Goal: Task Accomplishment & Management: Complete application form

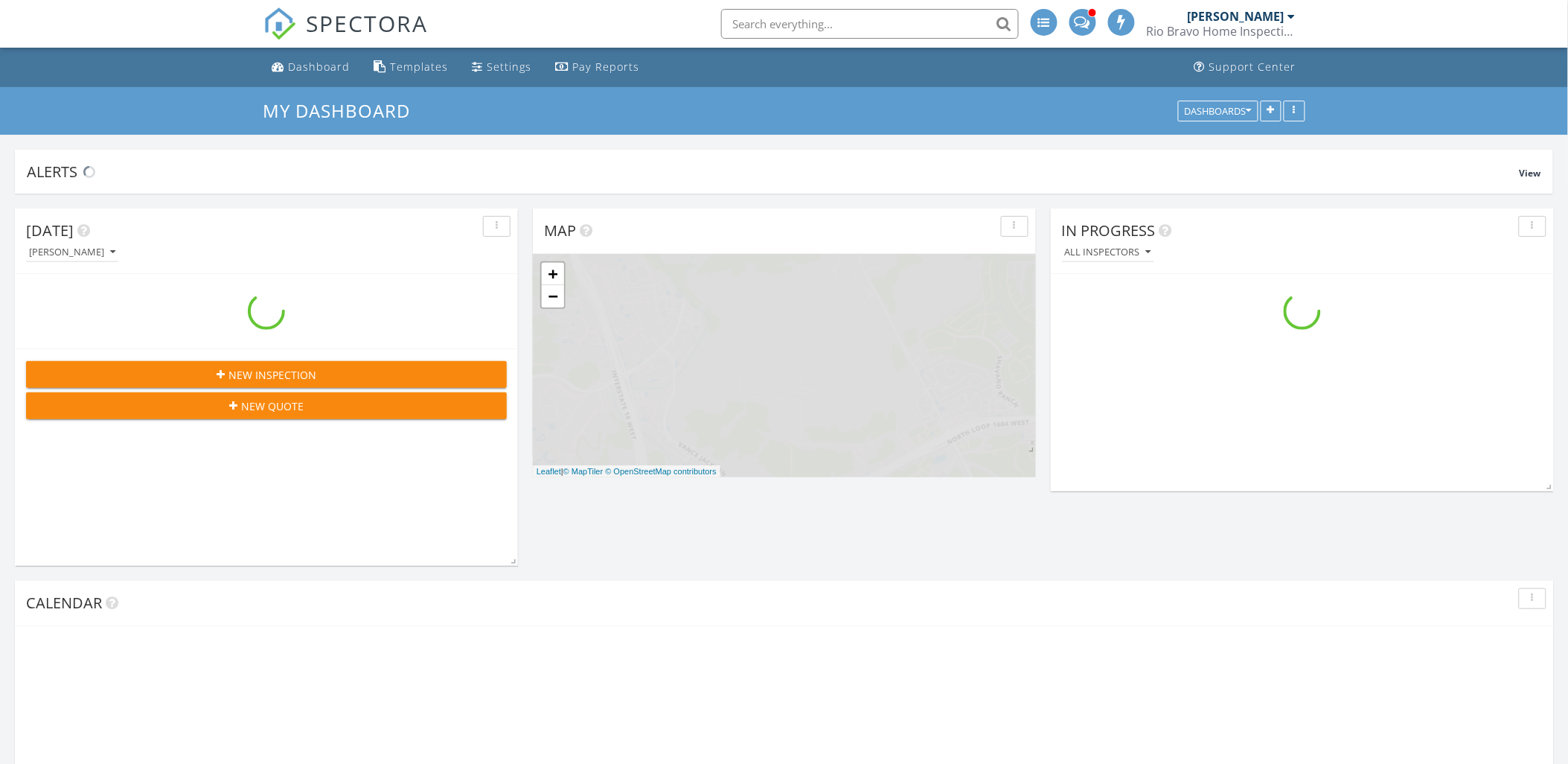
scroll to position [1455, 1594]
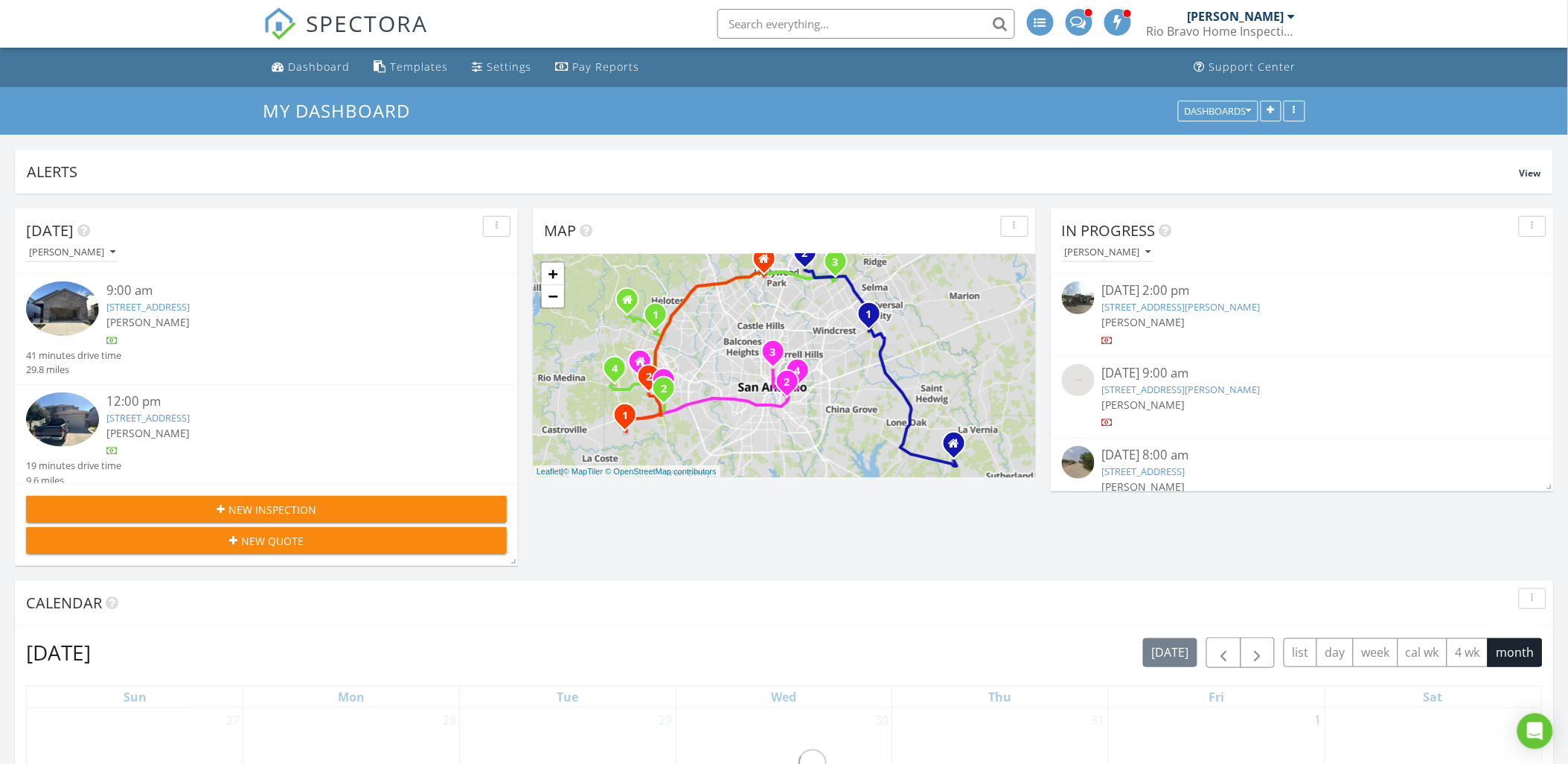
click at [180, 422] on link "[STREET_ADDRESS]" at bounding box center [147, 418] width 83 height 13
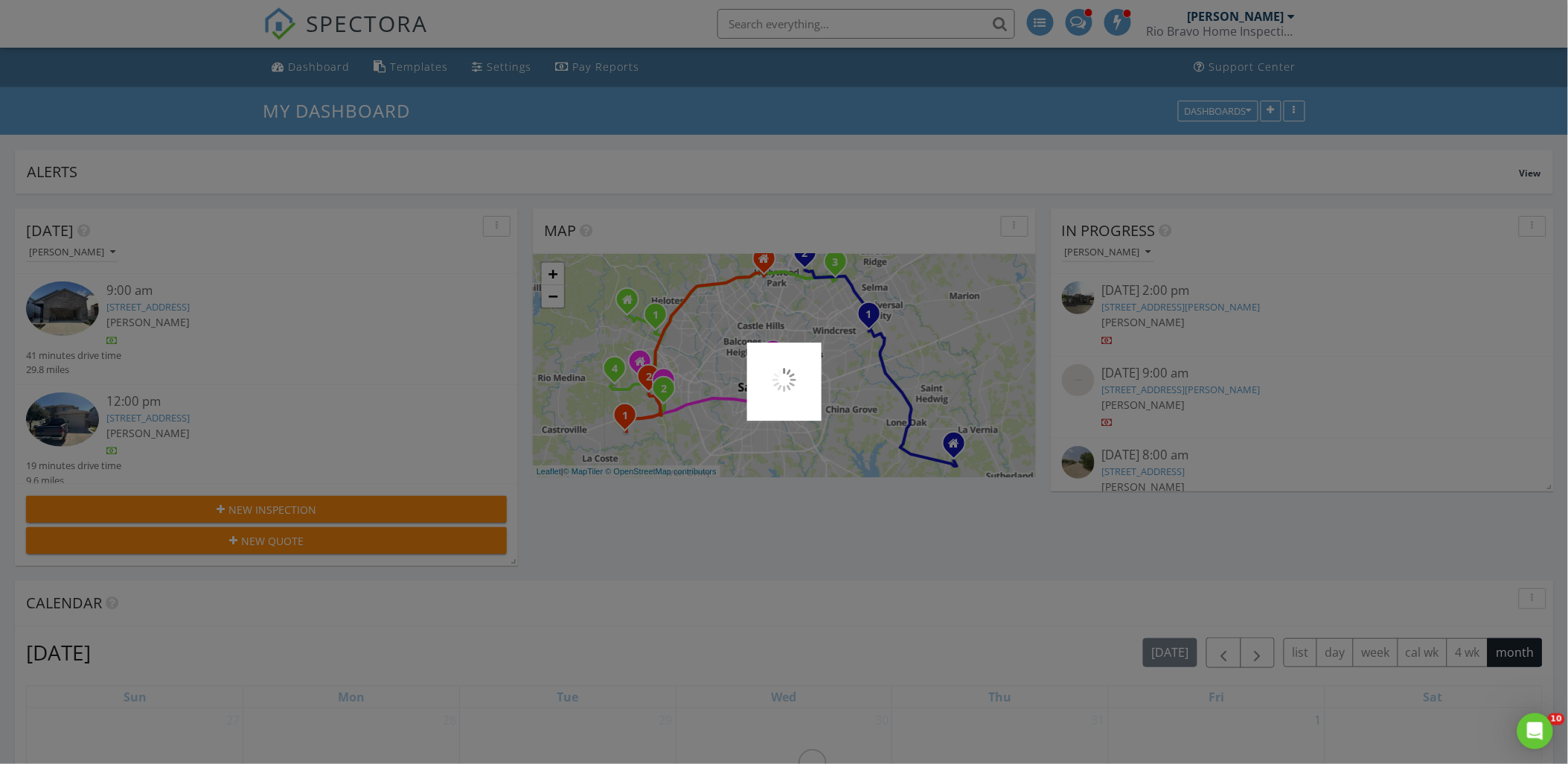
scroll to position [0, 0]
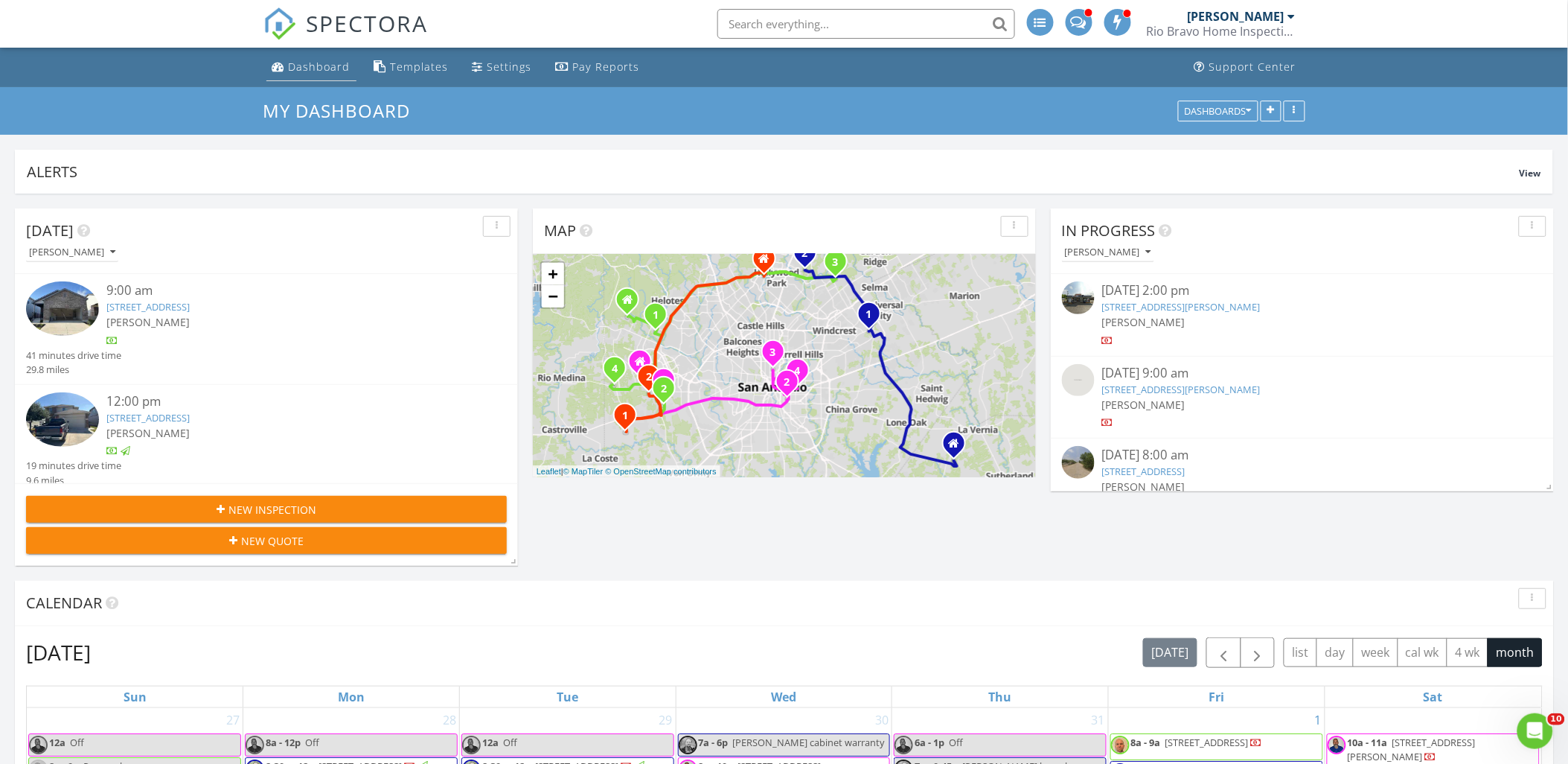
click at [315, 63] on div "Dashboard" at bounding box center [319, 66] width 62 height 14
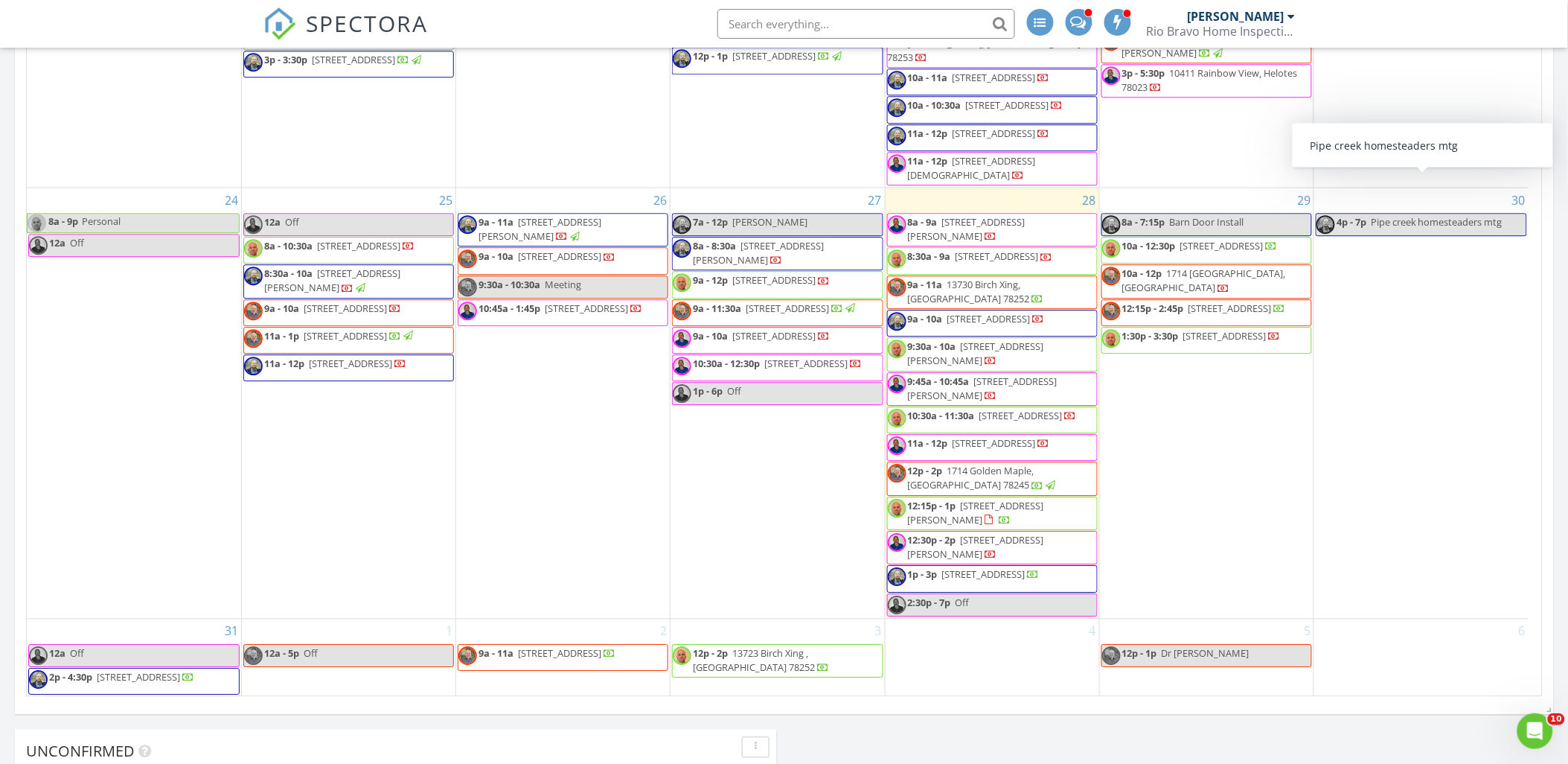
scroll to position [1654, 0]
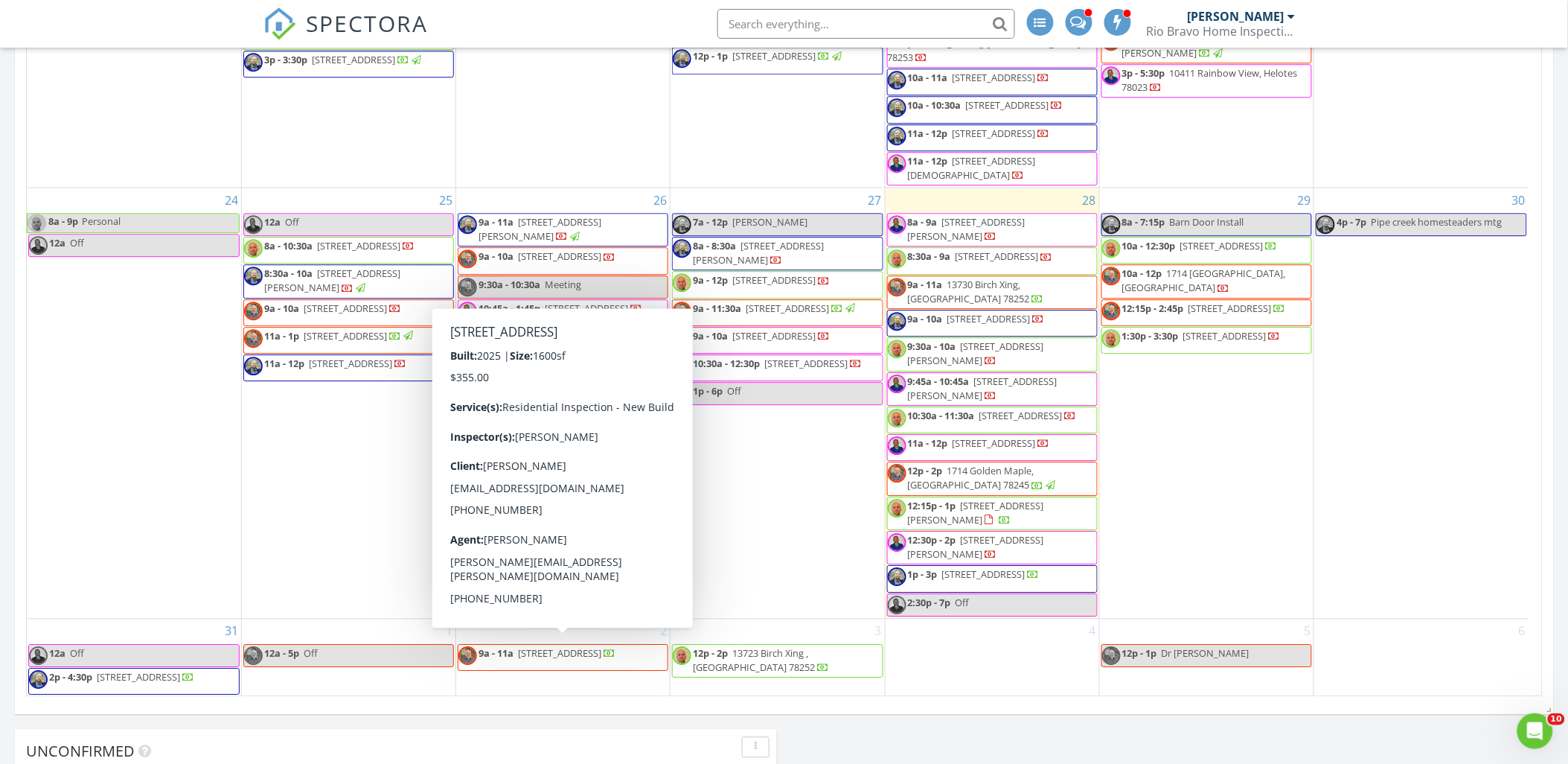
drag, startPoint x: 634, startPoint y: 635, endPoint x: 624, endPoint y: 655, distance: 22.4
click at [615, 655] on span "9a - 11a 3725 Swift Fox Rd, New Braunfels 78132" at bounding box center [536, 658] width 157 height 22
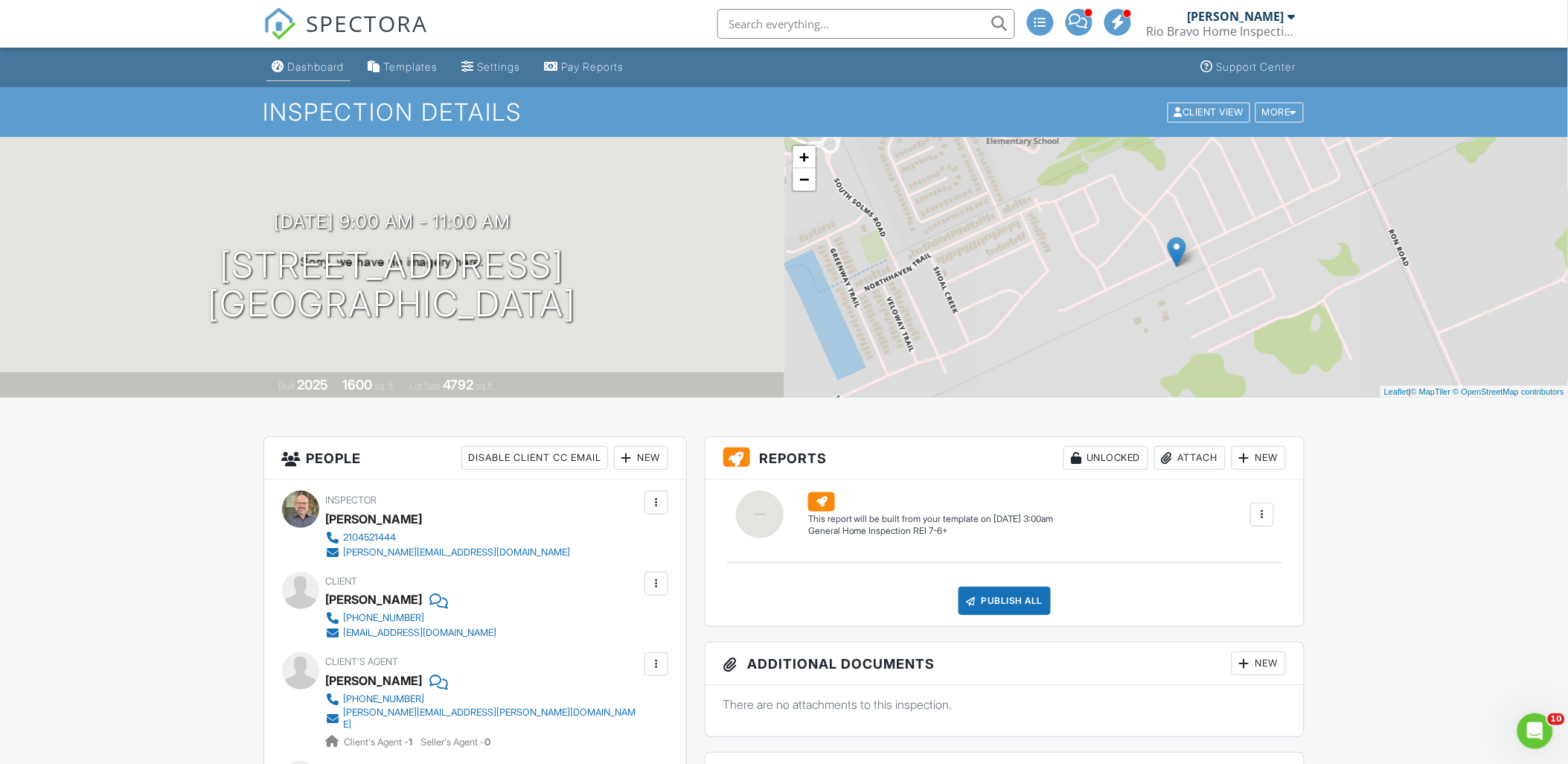
click at [331, 73] on div "Dashboard" at bounding box center [316, 66] width 57 height 12
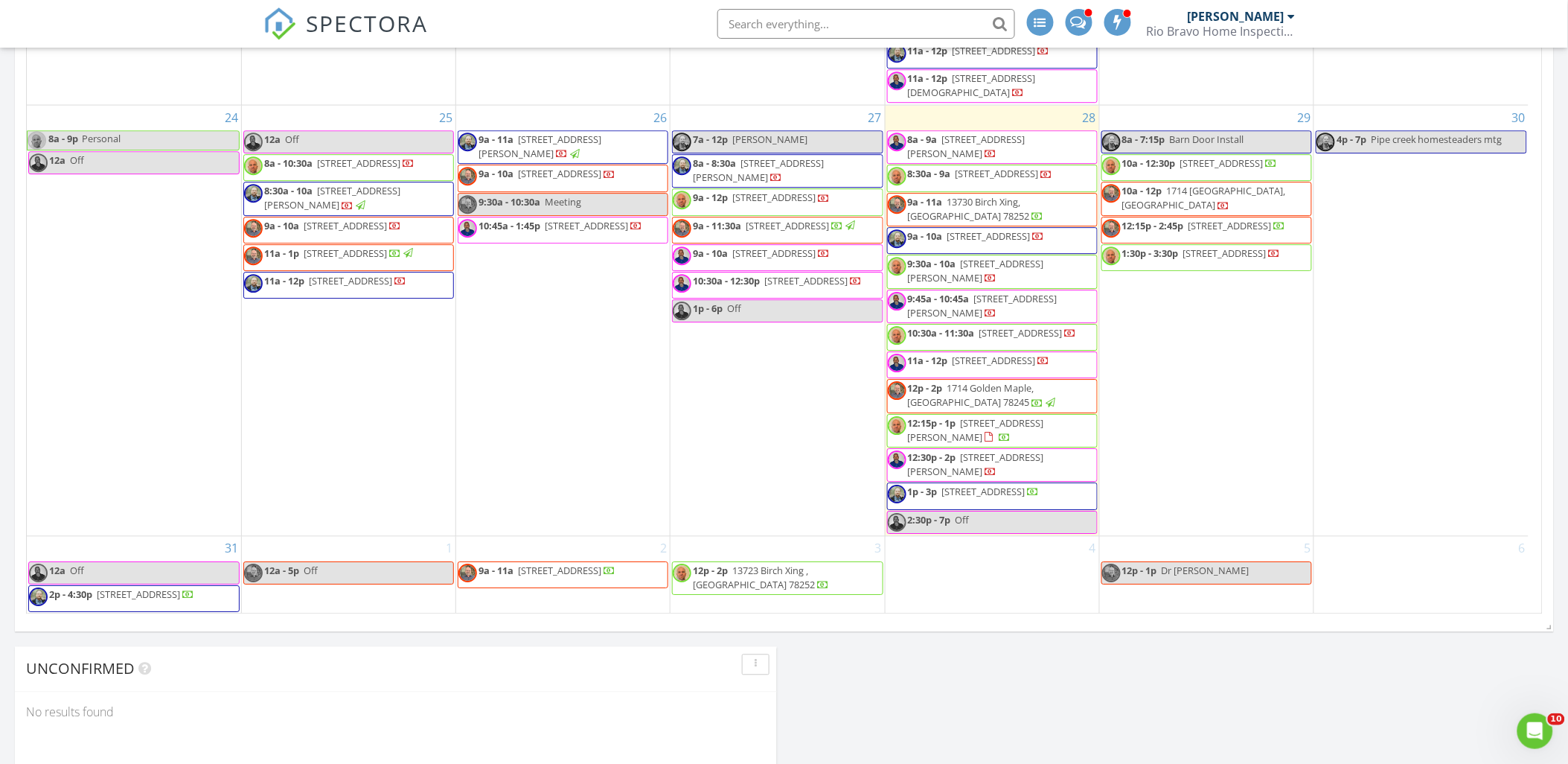
scroll to position [1654, 0]
click at [537, 537] on div "2 9a - 11a 3725 Swift Fox Rd, New Braunfels 78132" at bounding box center [563, 575] width 213 height 77
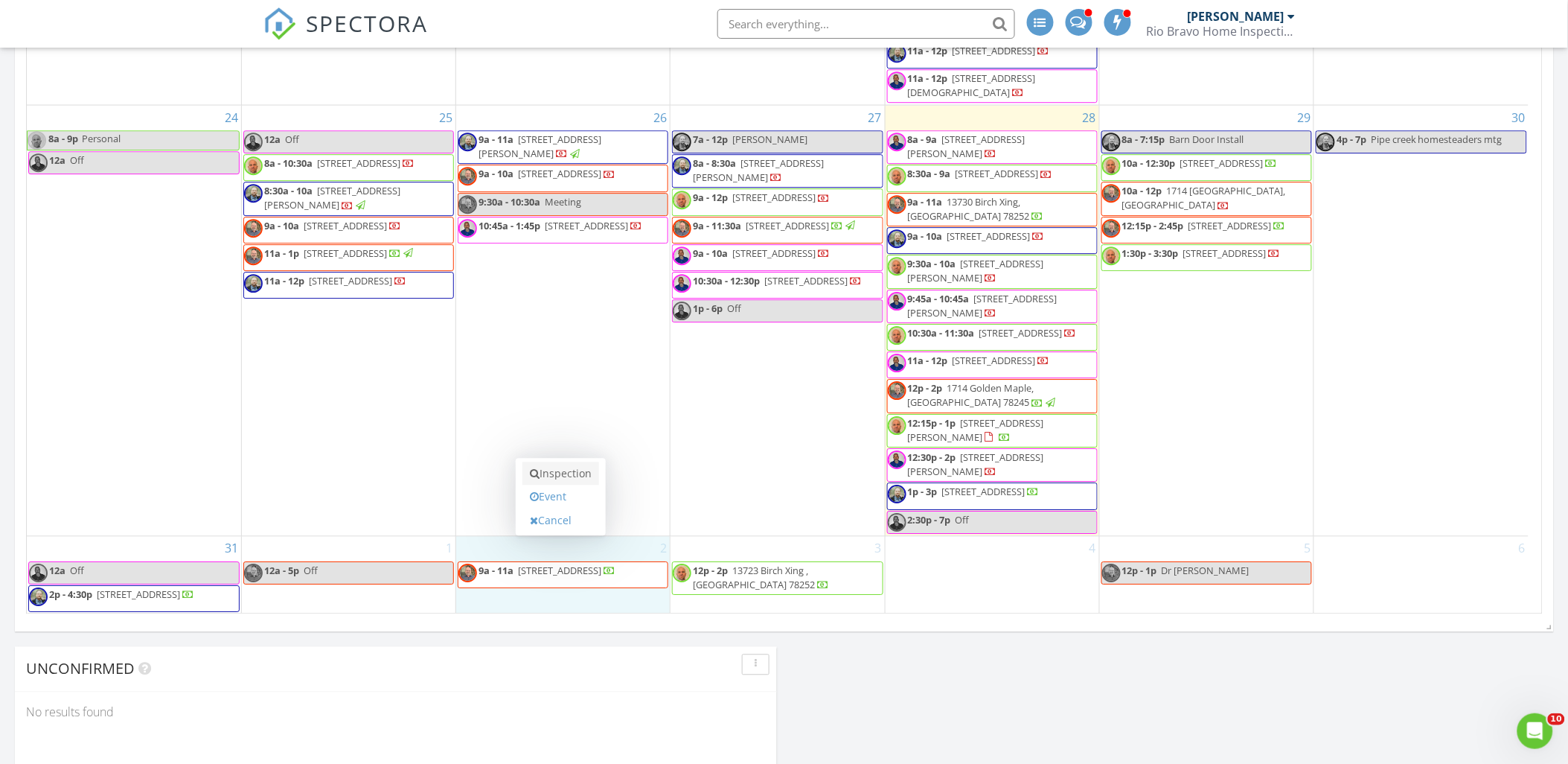
click at [564, 480] on link "Inspection" at bounding box center [560, 474] width 77 height 24
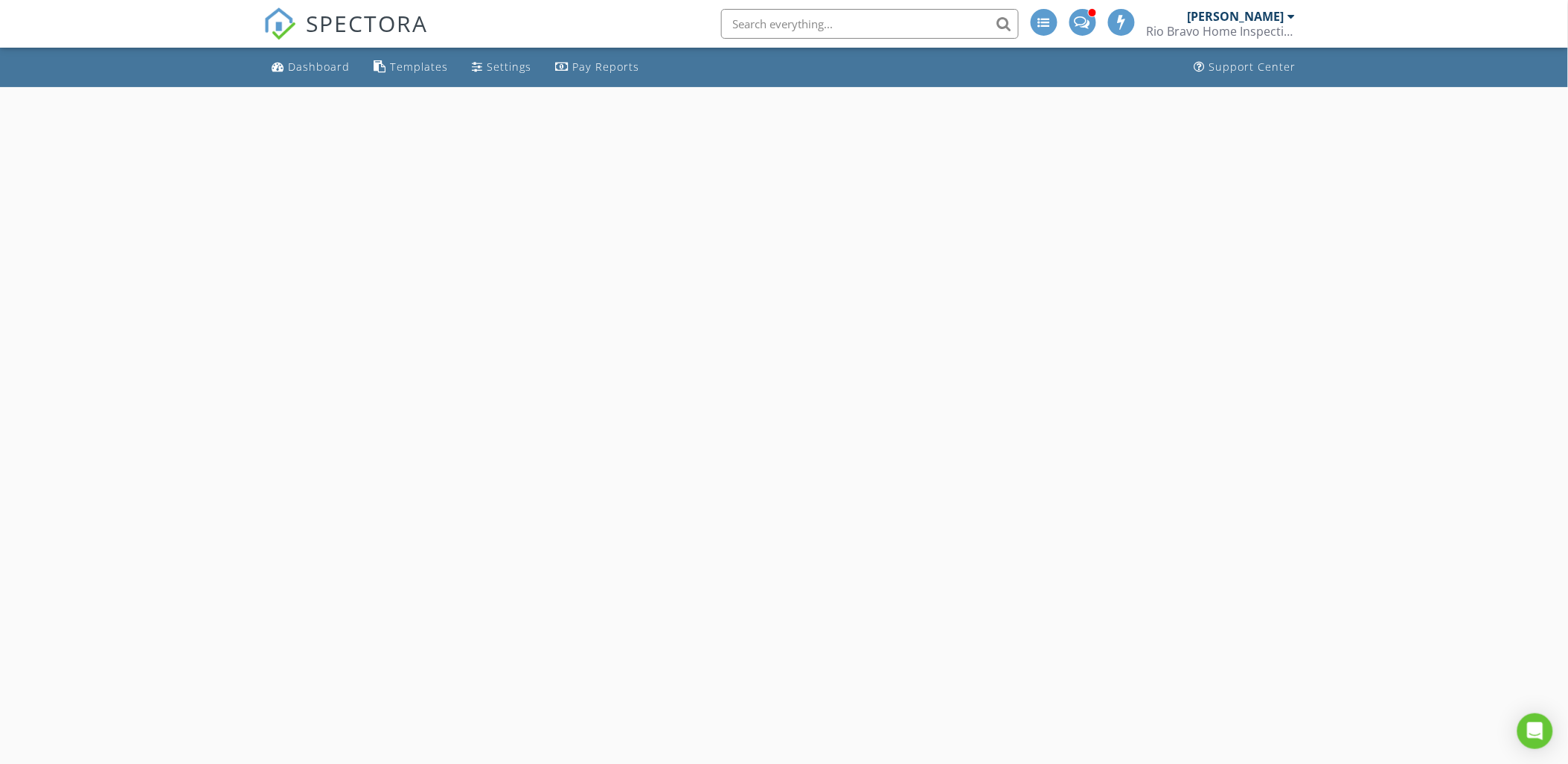
select select "8"
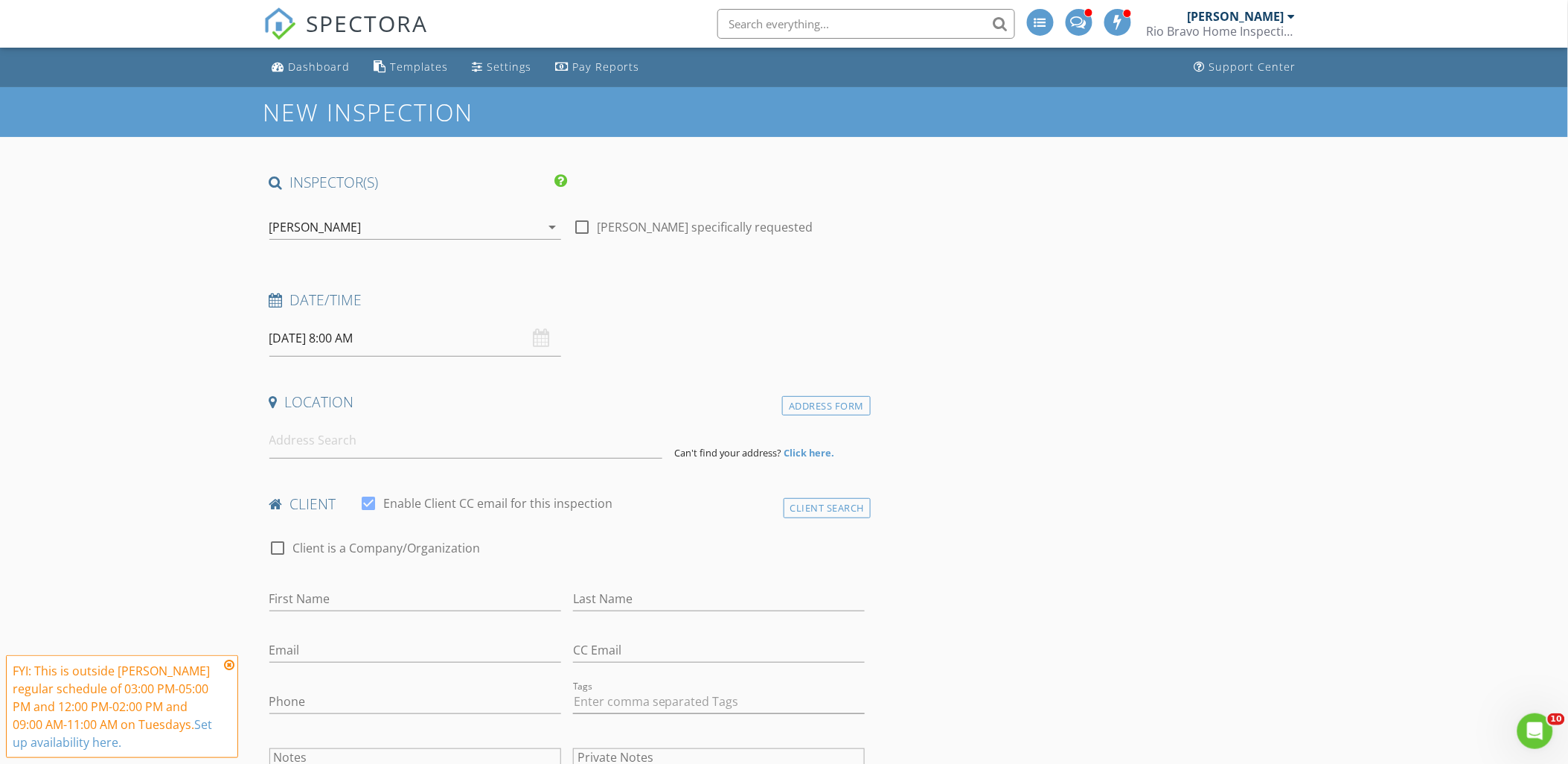
click at [366, 340] on input "09/02/2025 8:00 AM" at bounding box center [415, 338] width 292 height 36
type input "09"
type input "09/02/2025 9:00 AM"
click at [356, 585] on span at bounding box center [355, 585] width 11 height 15
type input "10"
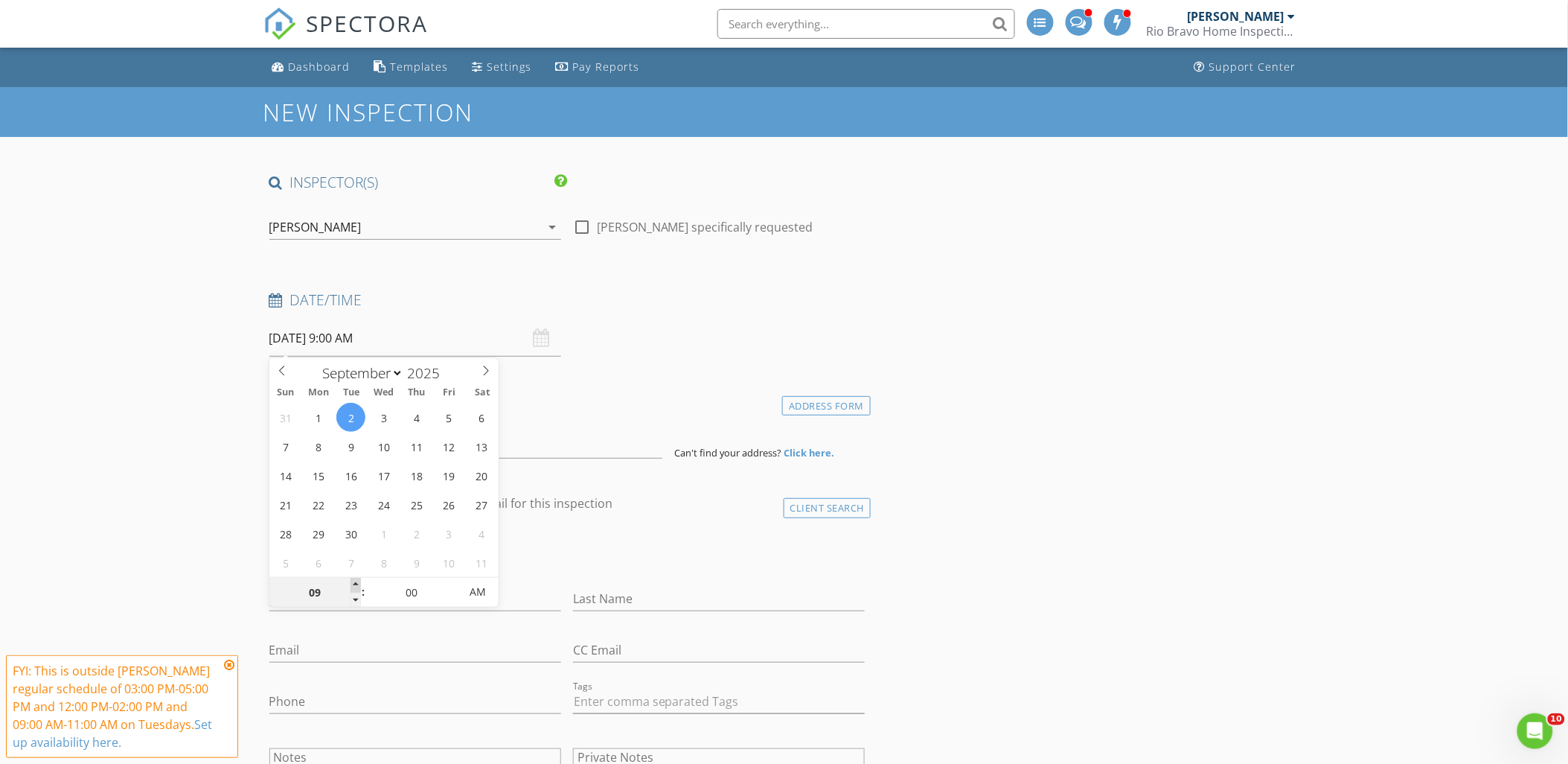
type input "09/02/2025 10:00 AM"
click at [356, 585] on span at bounding box center [355, 585] width 11 height 15
type input "11"
type input "09/02/2025 11:00 AM"
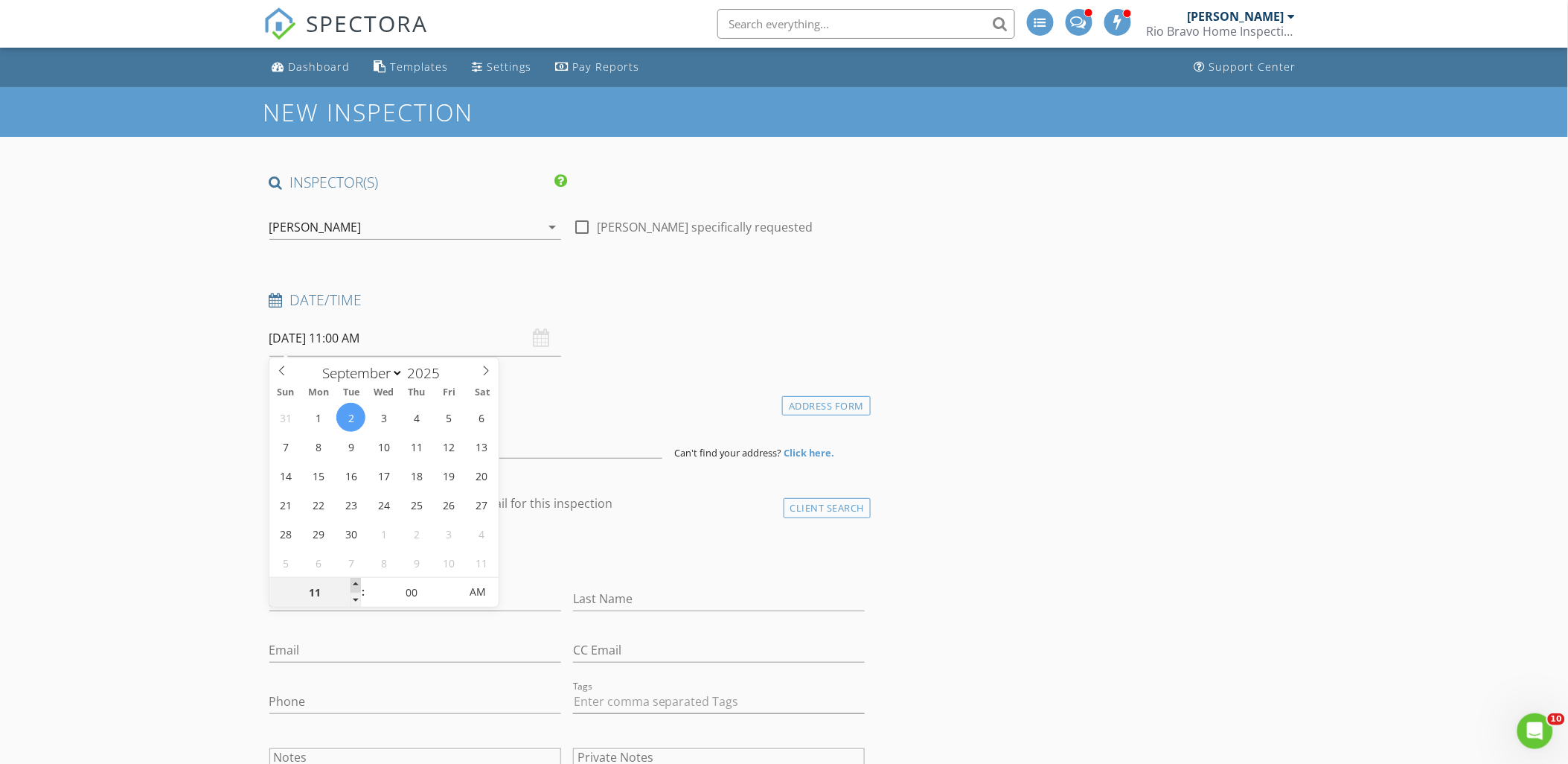
click at [356, 585] on span at bounding box center [355, 585] width 11 height 15
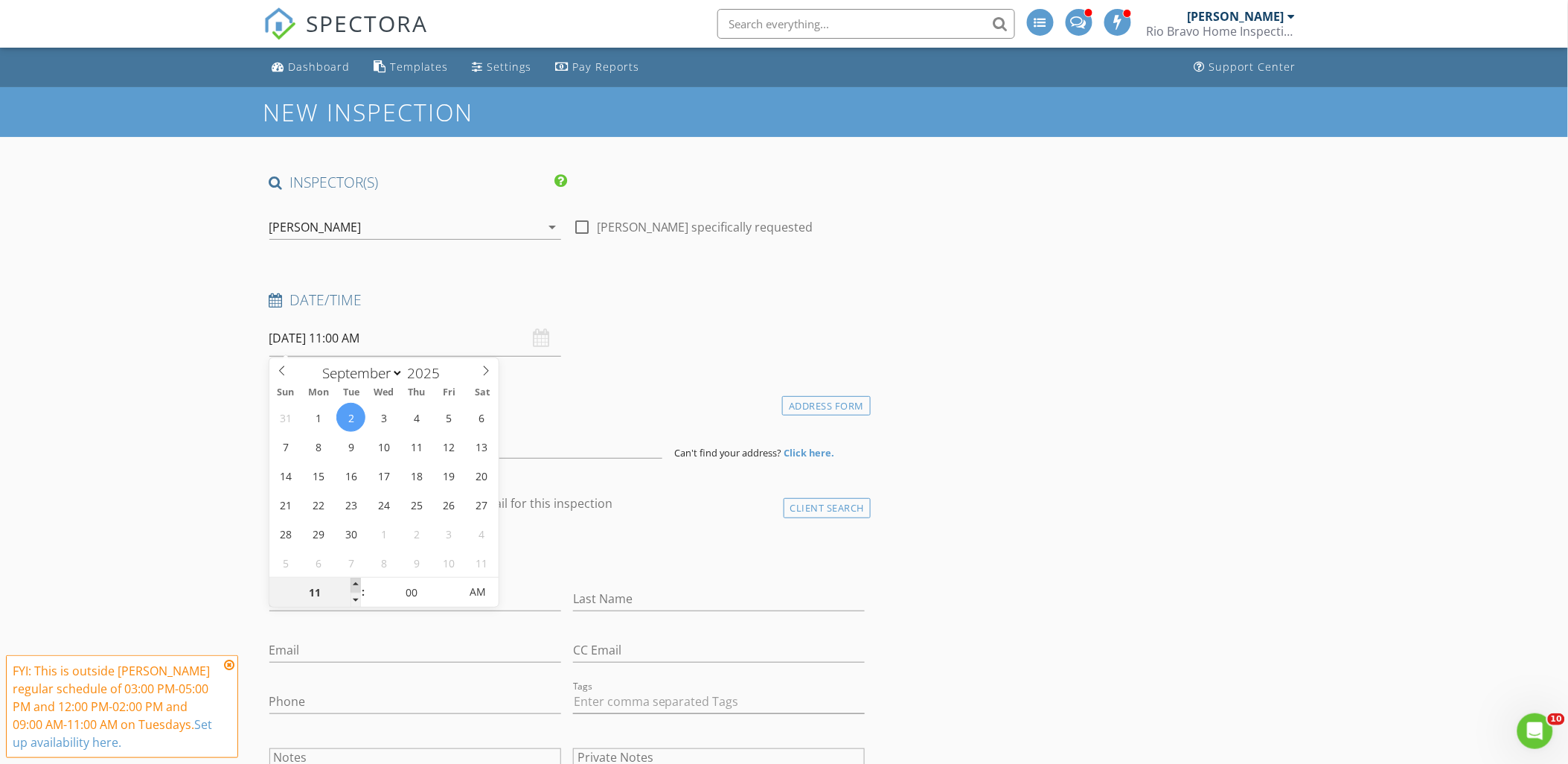
type input "12"
type input "09/02/2025 12:00 PM"
click at [356, 585] on span at bounding box center [355, 585] width 11 height 15
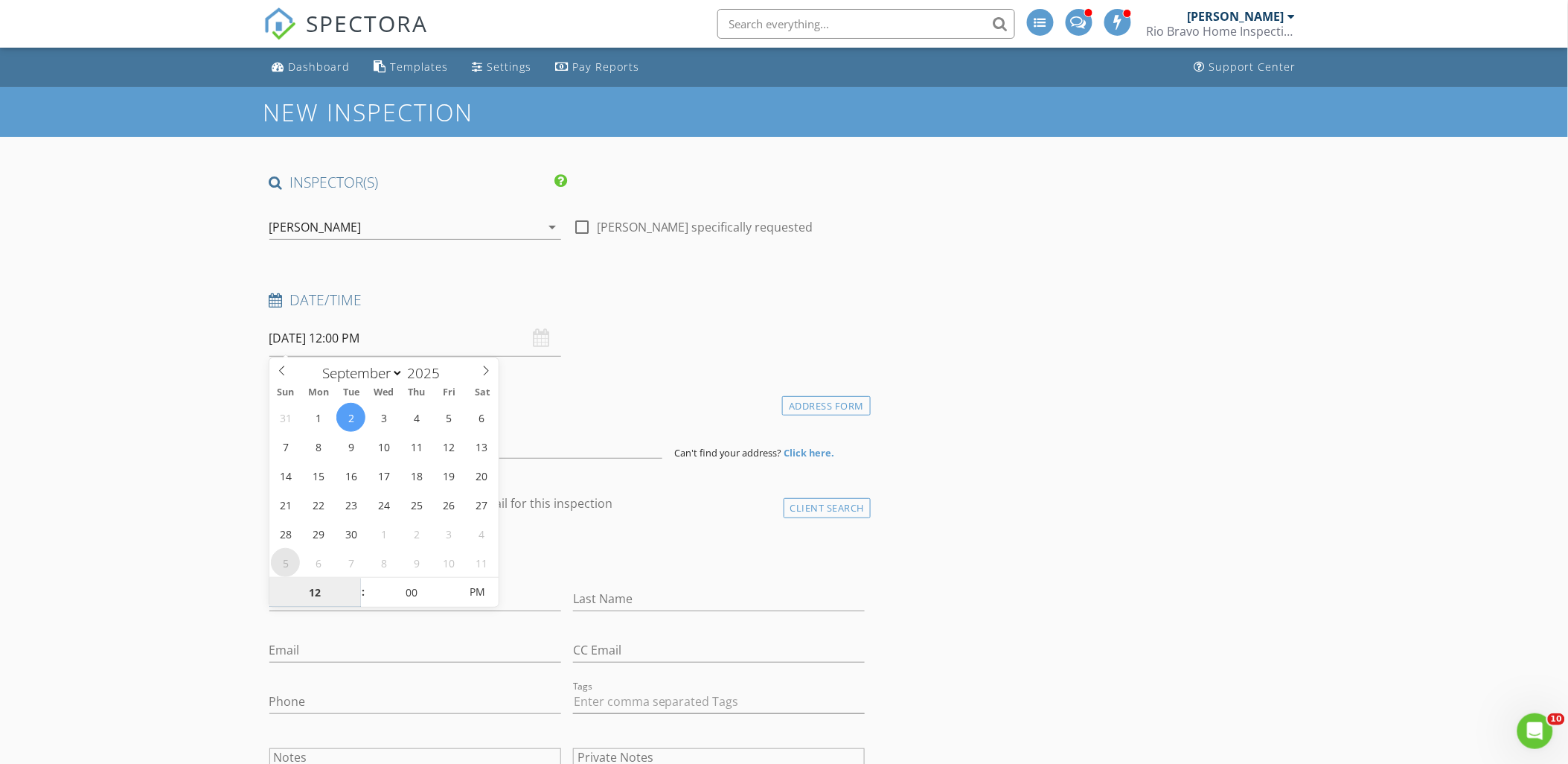
select select "9"
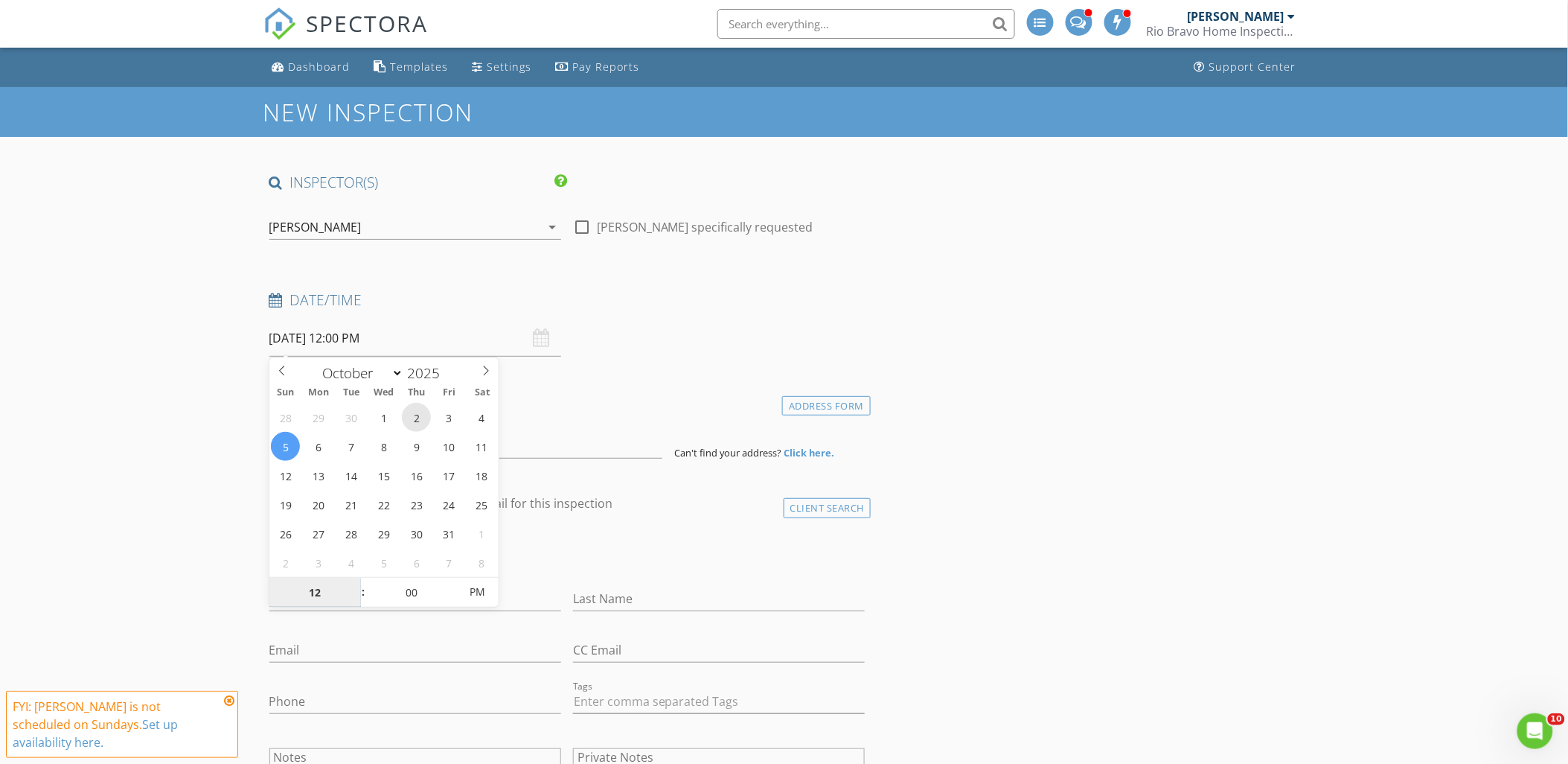
type input "10/02/2025 12:00 PM"
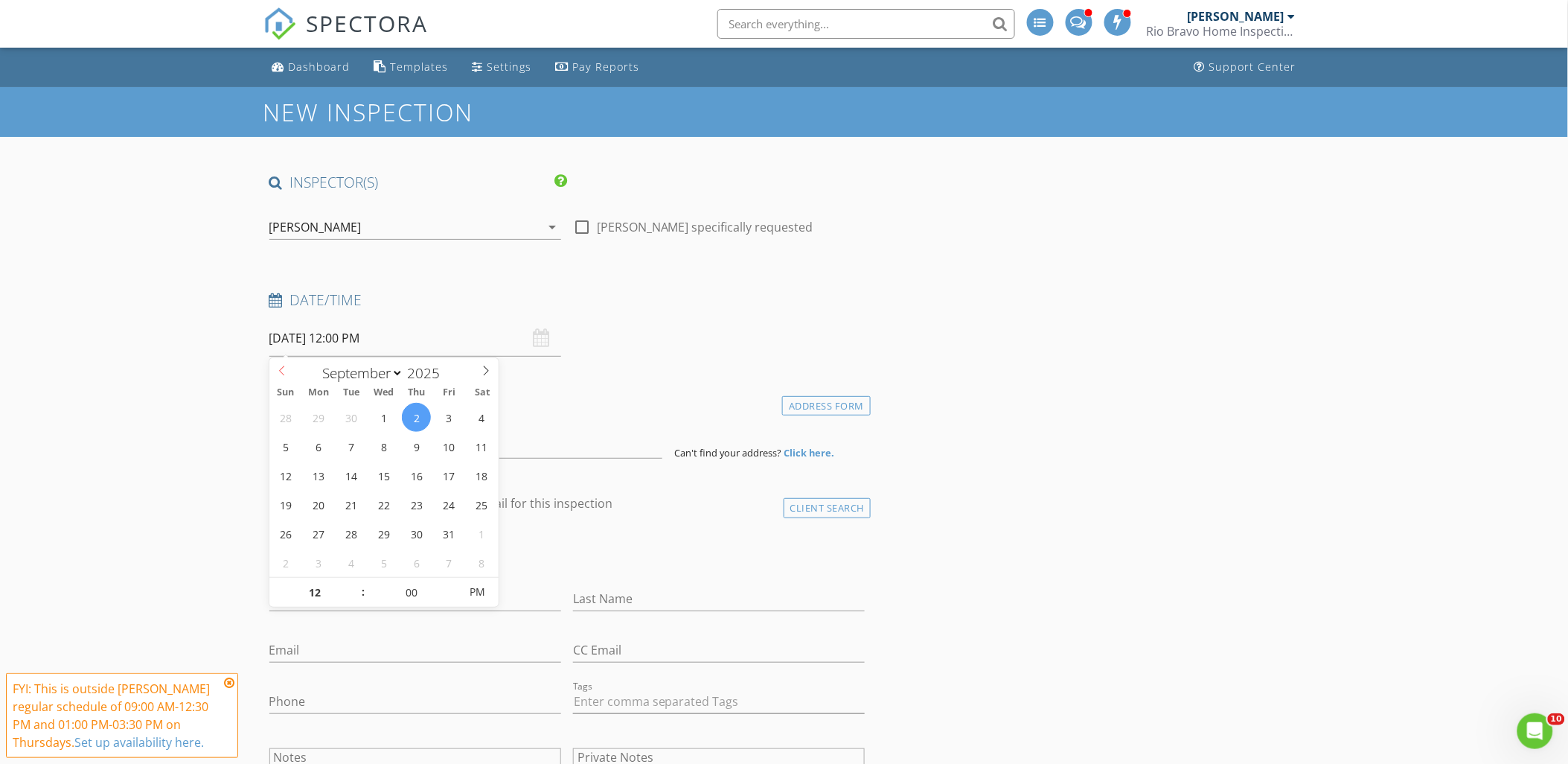
click at [280, 366] on icon at bounding box center [282, 370] width 11 height 11
click at [312, 338] on input "10/02/2025 12:00 PM" at bounding box center [415, 338] width 292 height 36
select select "8"
click at [283, 371] on icon at bounding box center [282, 370] width 11 height 11
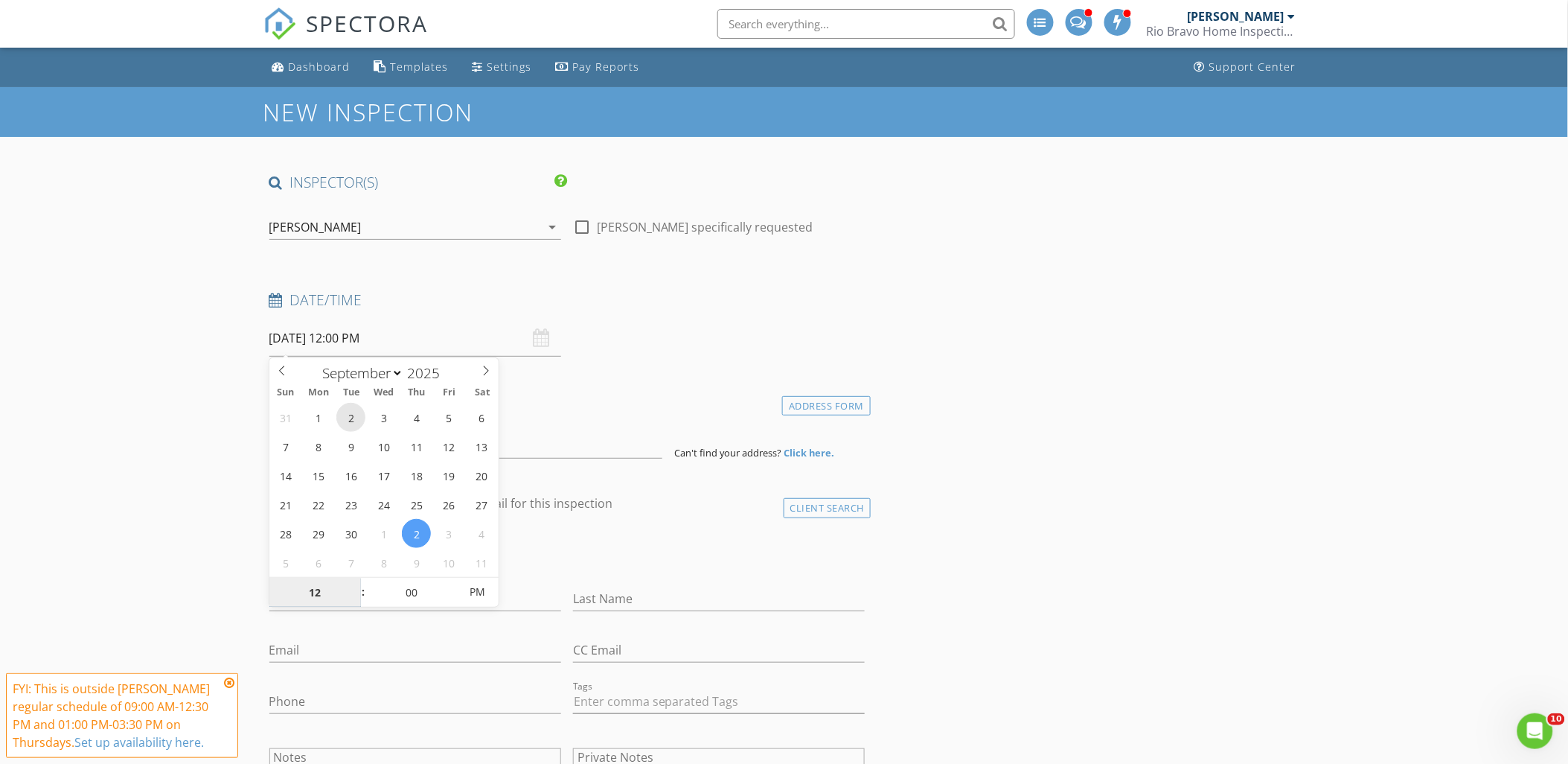
type input "09/02/2025 12:00 PM"
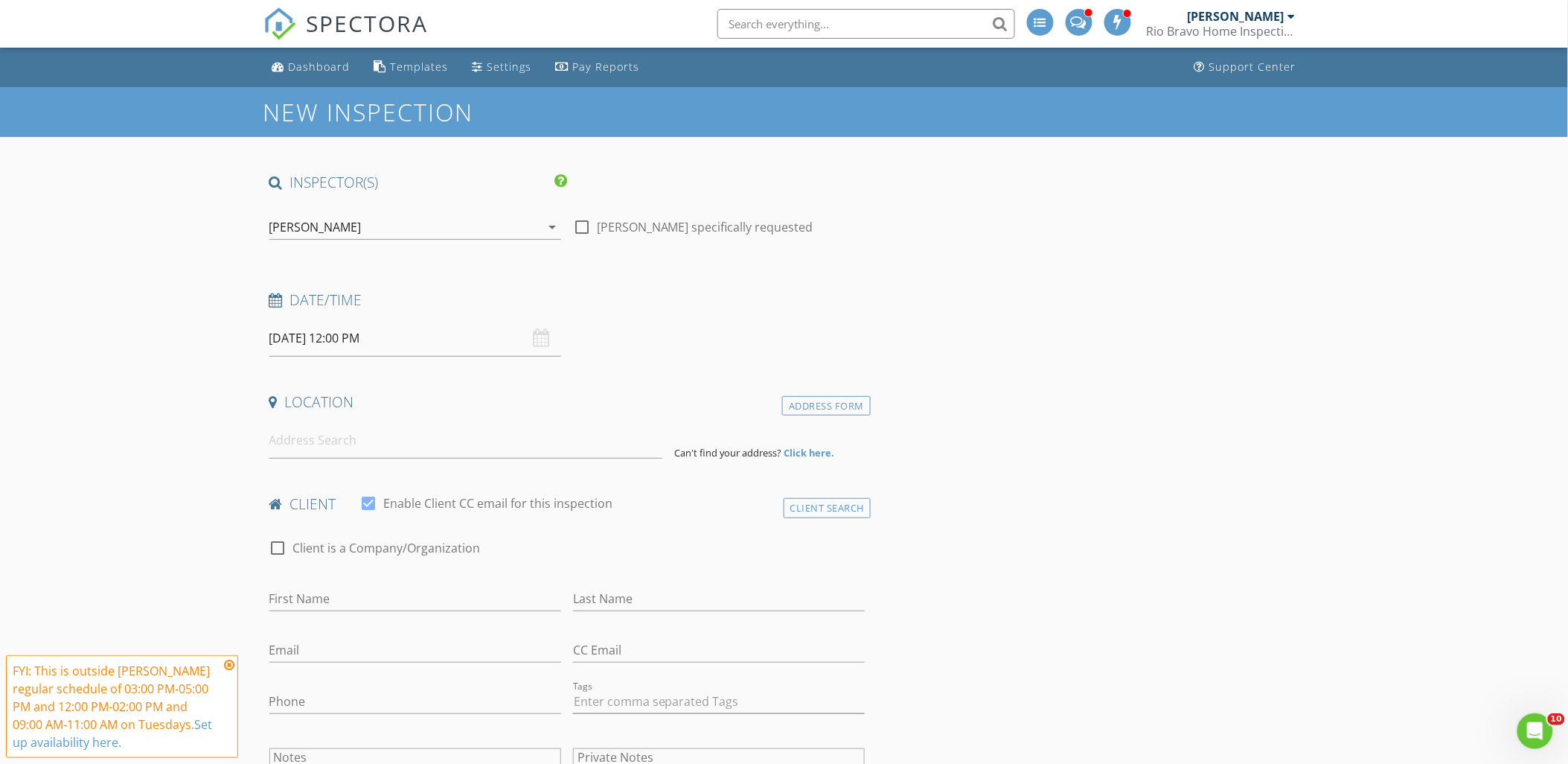
click at [302, 447] on input at bounding box center [466, 440] width 393 height 36
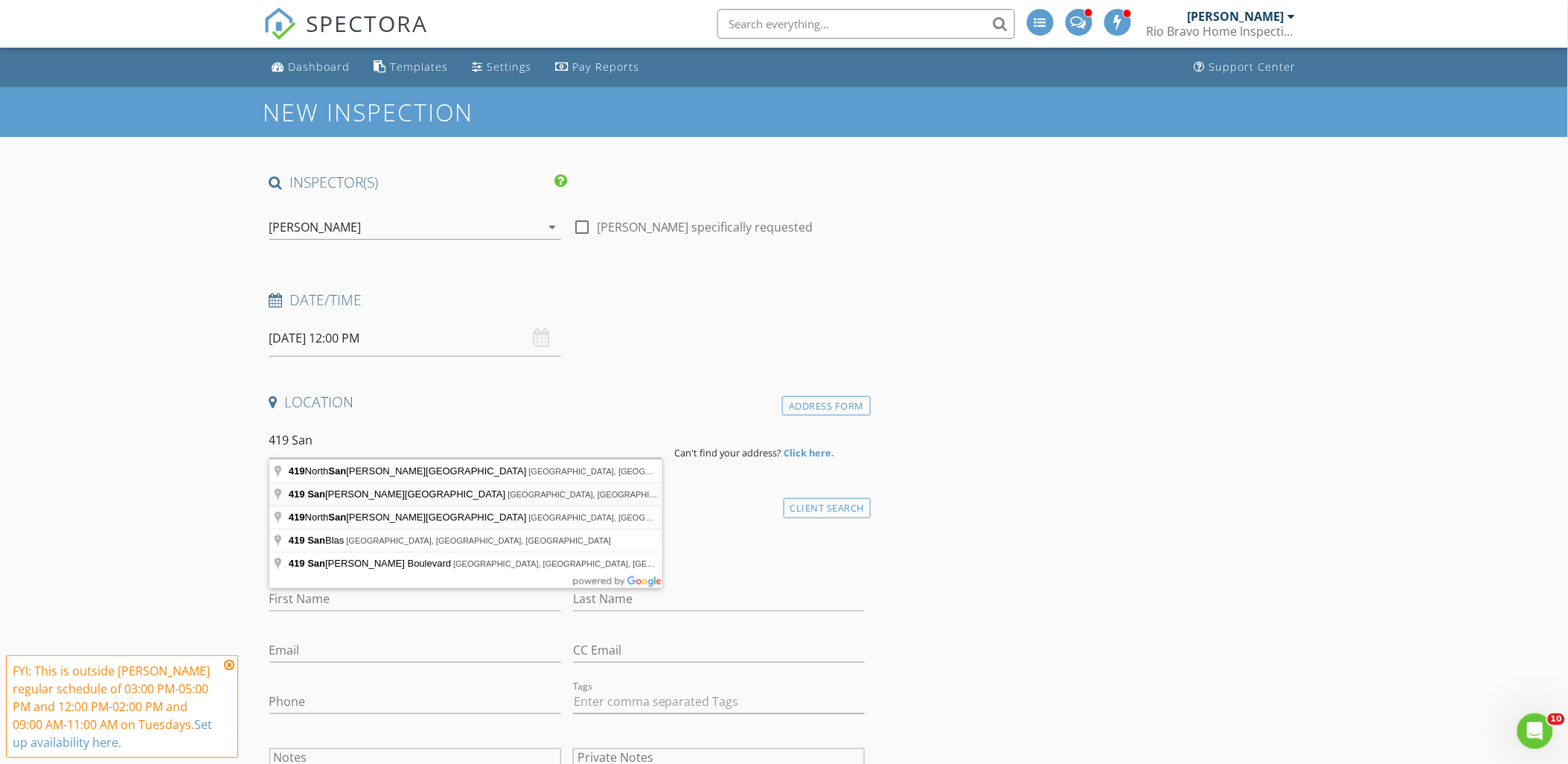
type input "419 San Pedro Avenue, San Antonio, TX, USA"
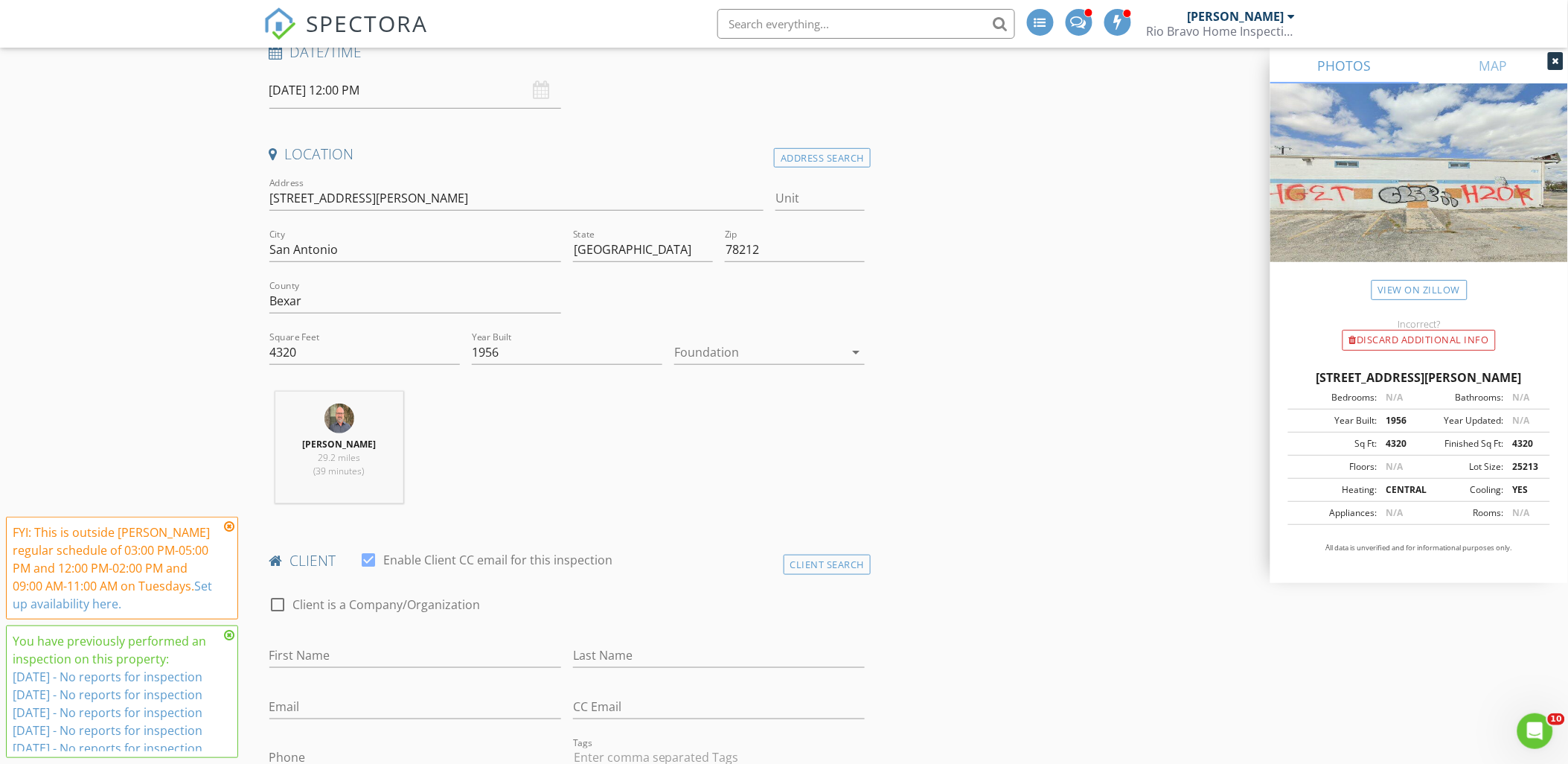
scroll to position [579, 0]
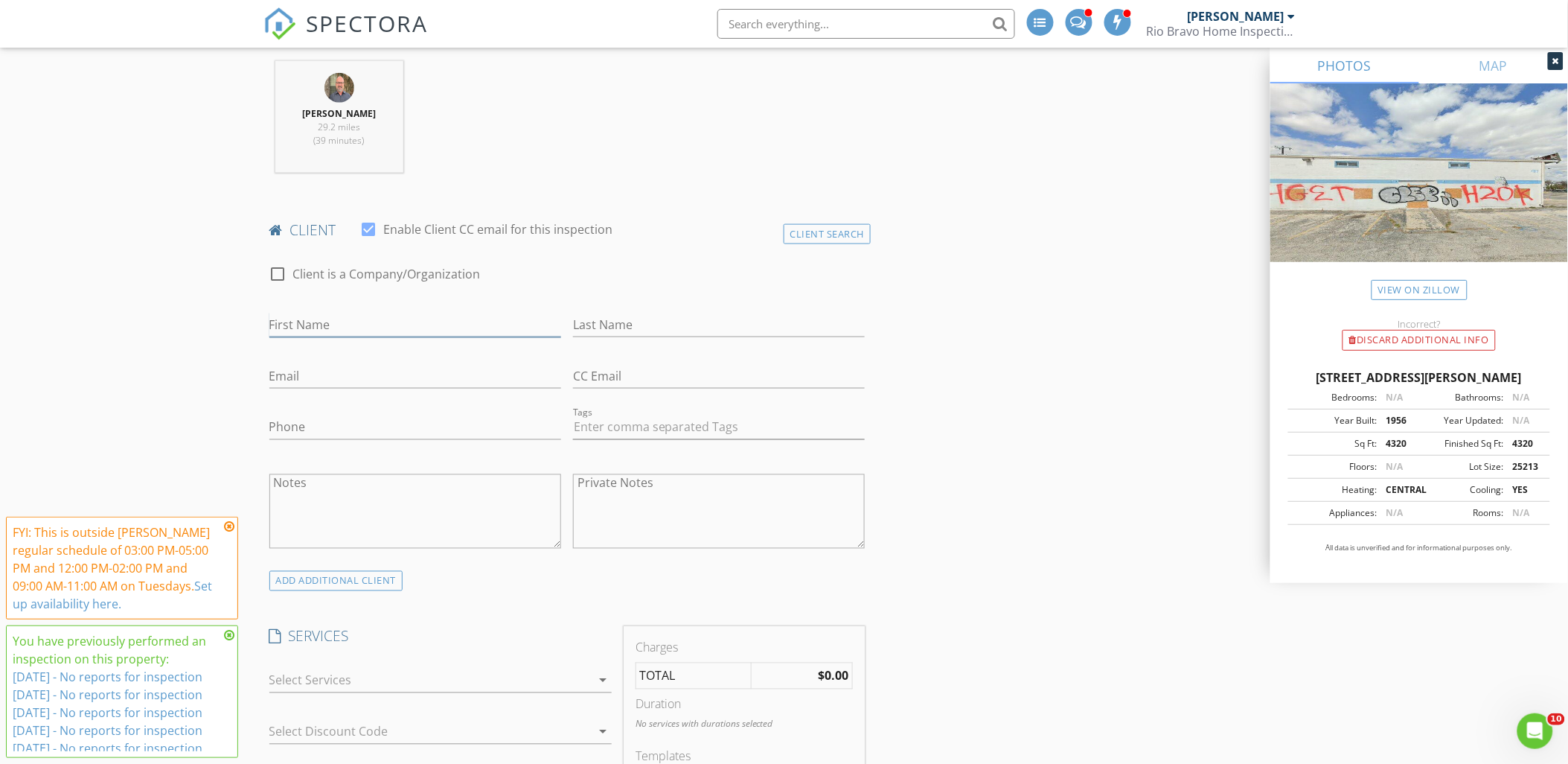
click at [303, 325] on input "First Name" at bounding box center [415, 325] width 292 height 25
type input "Four25"
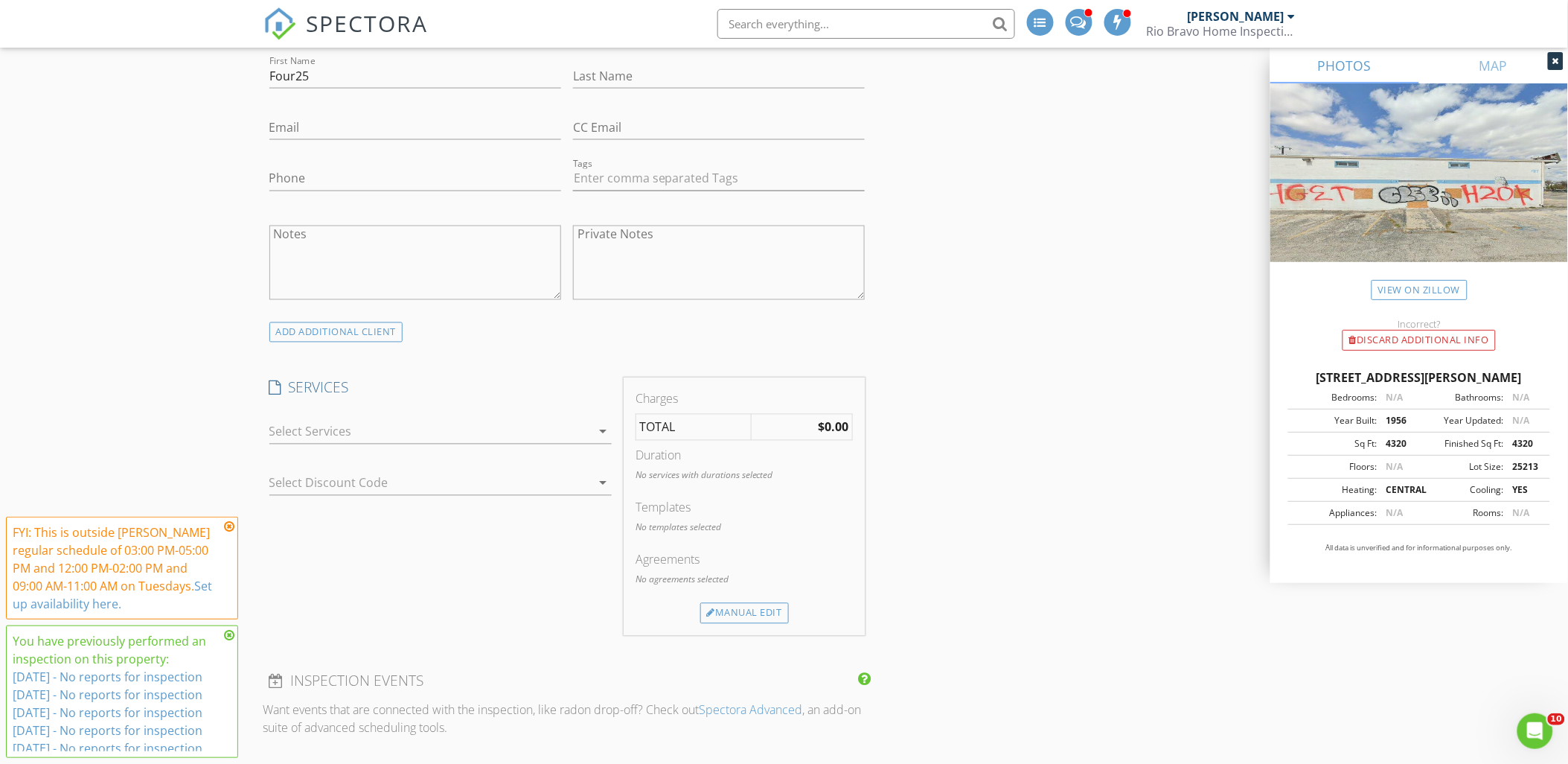
click at [338, 419] on div at bounding box center [430, 431] width 321 height 24
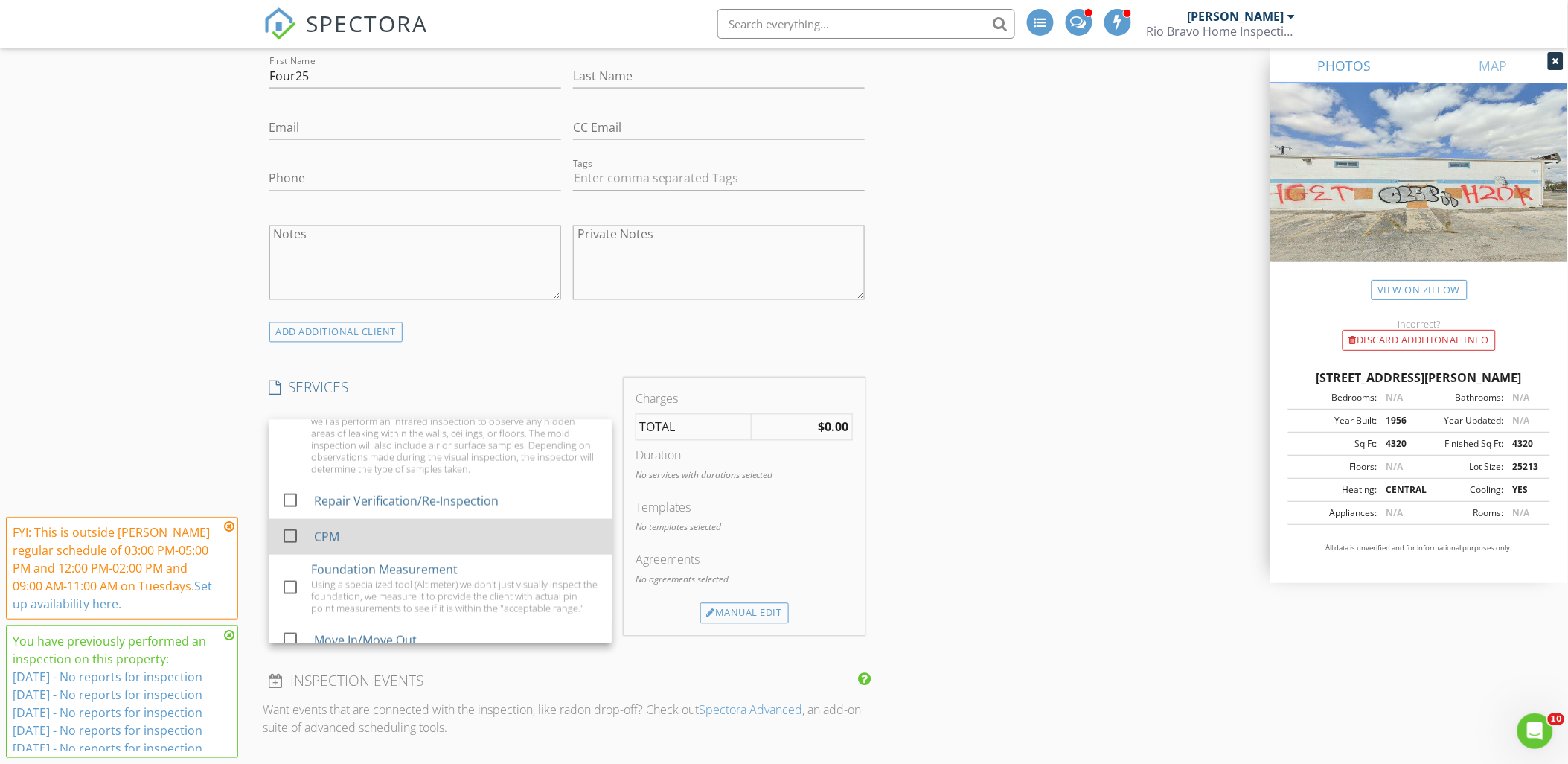
click at [375, 539] on div "CPM" at bounding box center [456, 537] width 286 height 30
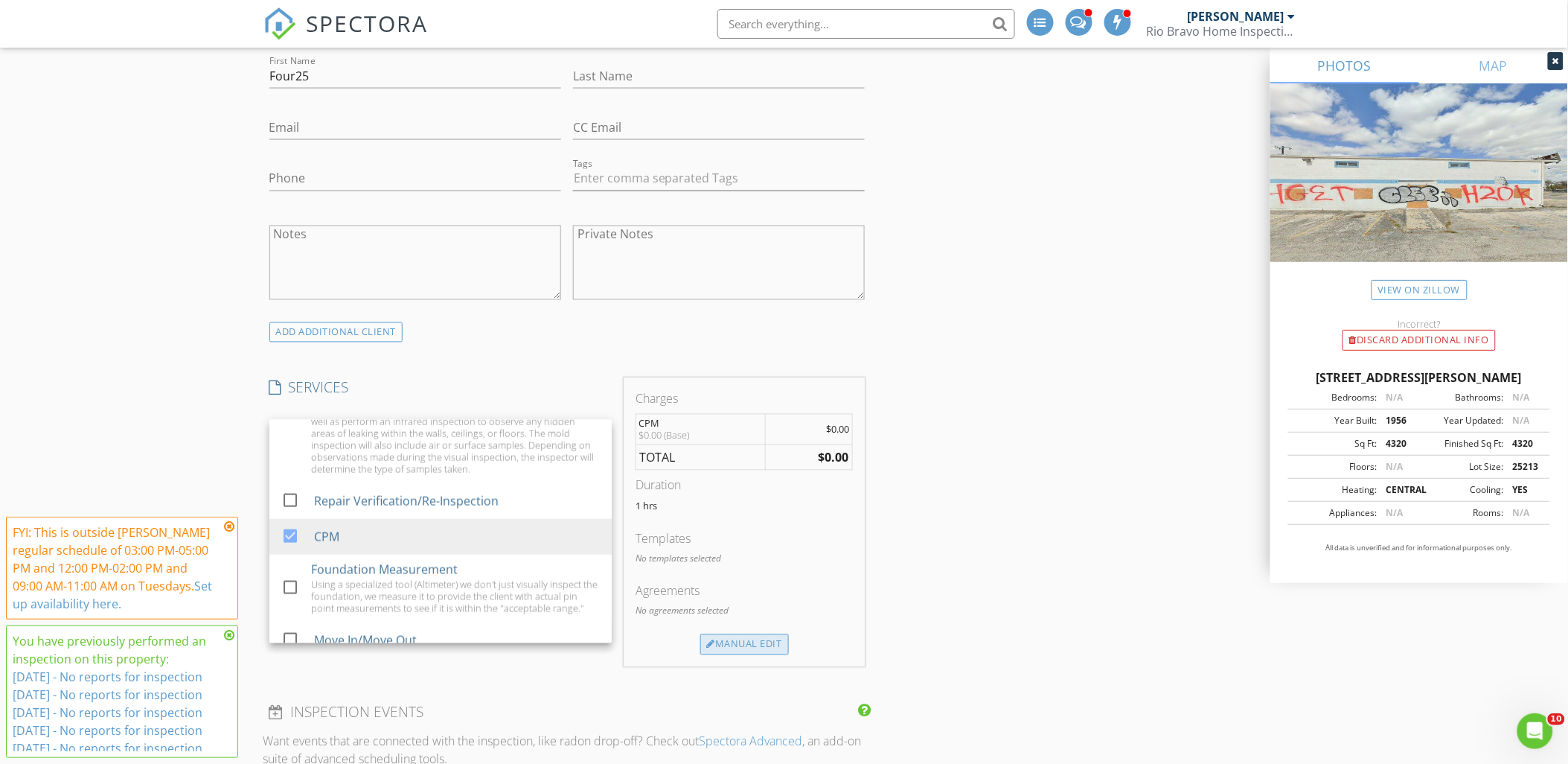
click at [742, 644] on div "Manual Edit" at bounding box center [744, 644] width 88 height 21
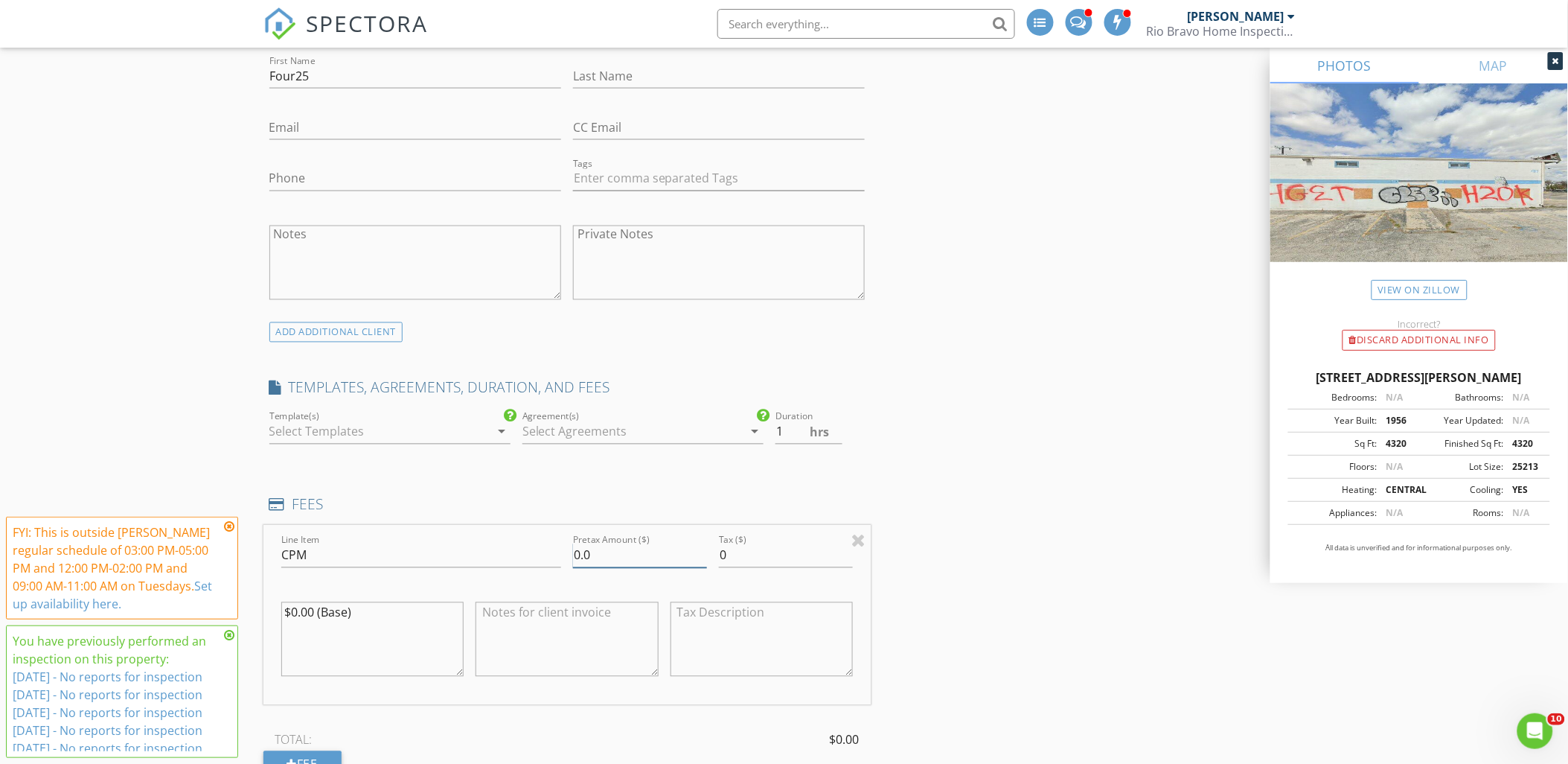
drag, startPoint x: 603, startPoint y: 558, endPoint x: 411, endPoint y: 545, distance: 192.4
click at [442, 548] on div "Line Item CPM Pretax Amount ($) 0.0 Tax ($) 0 $0.00 (Base)" at bounding box center [568, 616] width 608 height 180
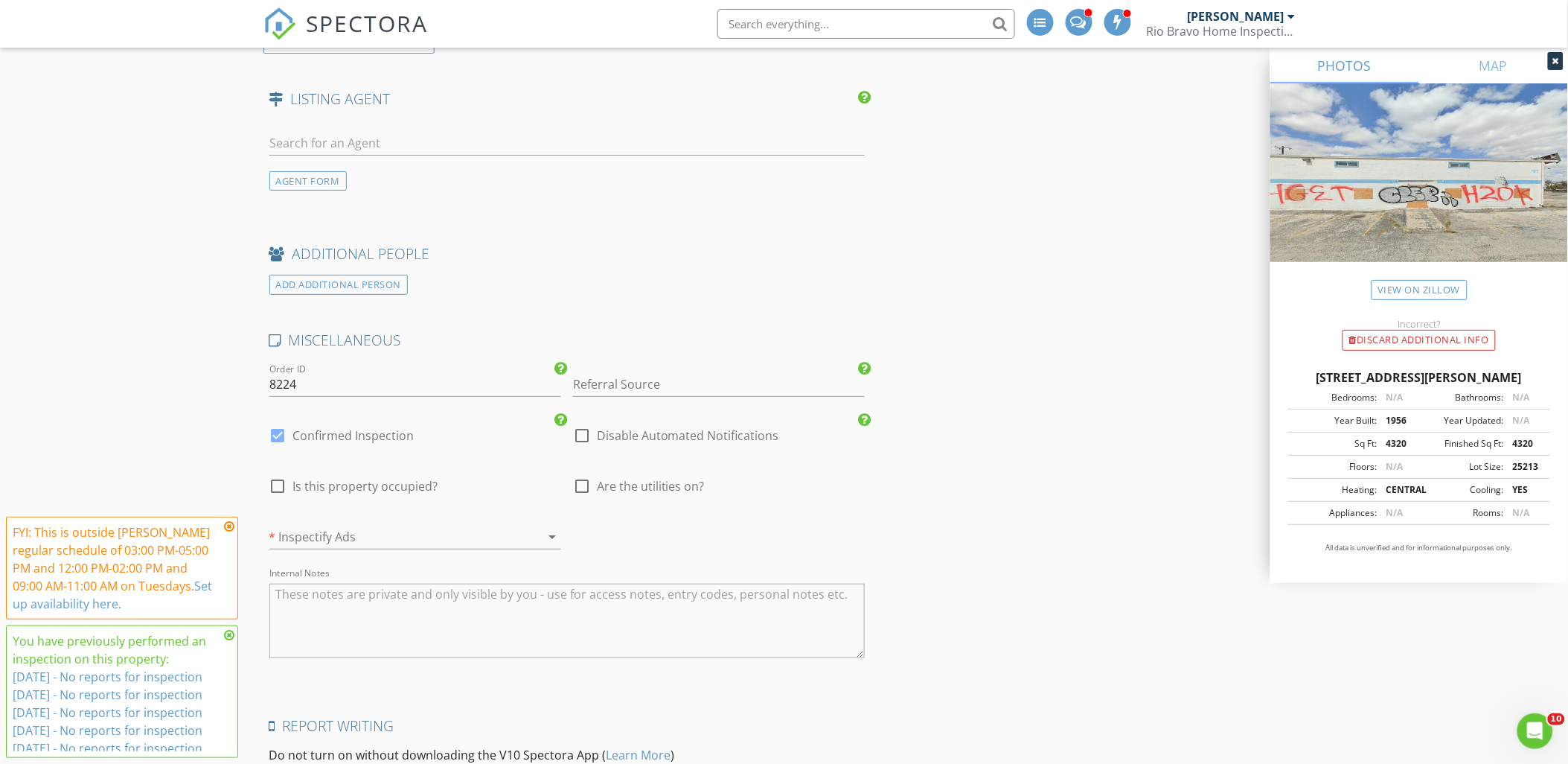
scroll to position [2149, 0]
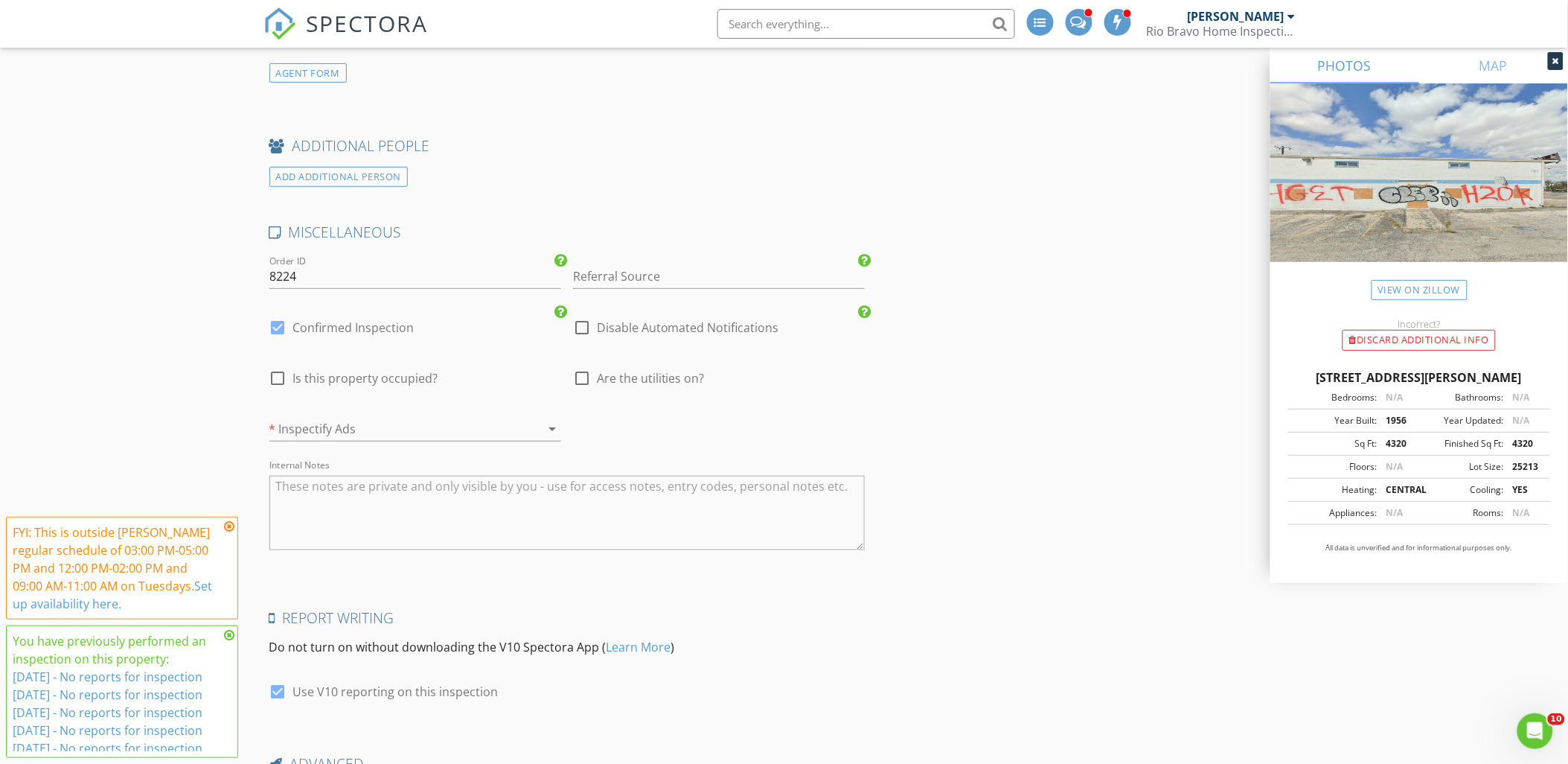
type input "425.00"
click at [321, 432] on div at bounding box center [394, 429] width 250 height 24
click at [330, 477] on div "No" at bounding box center [414, 471] width 268 height 18
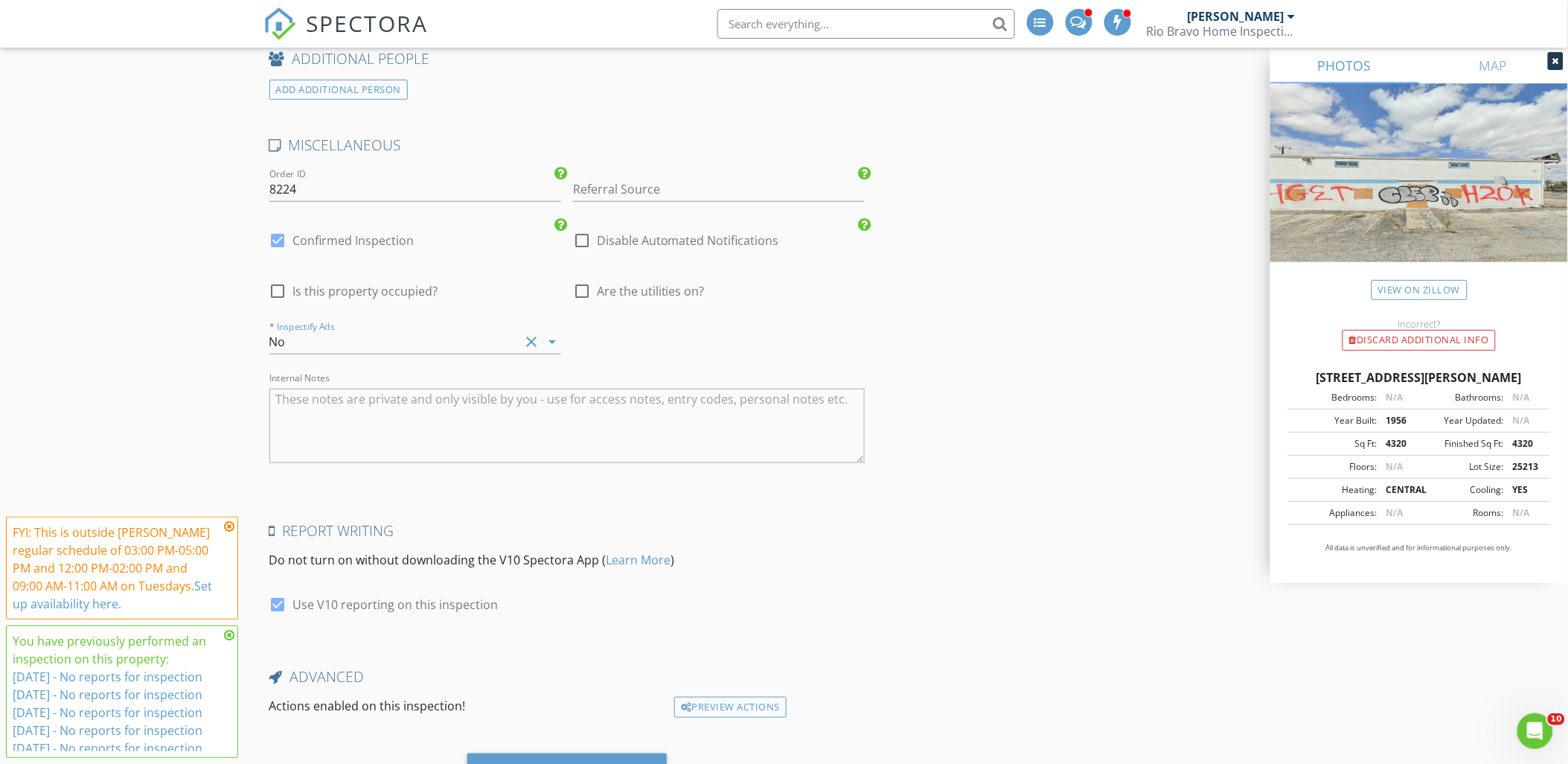
scroll to position [2313, 0]
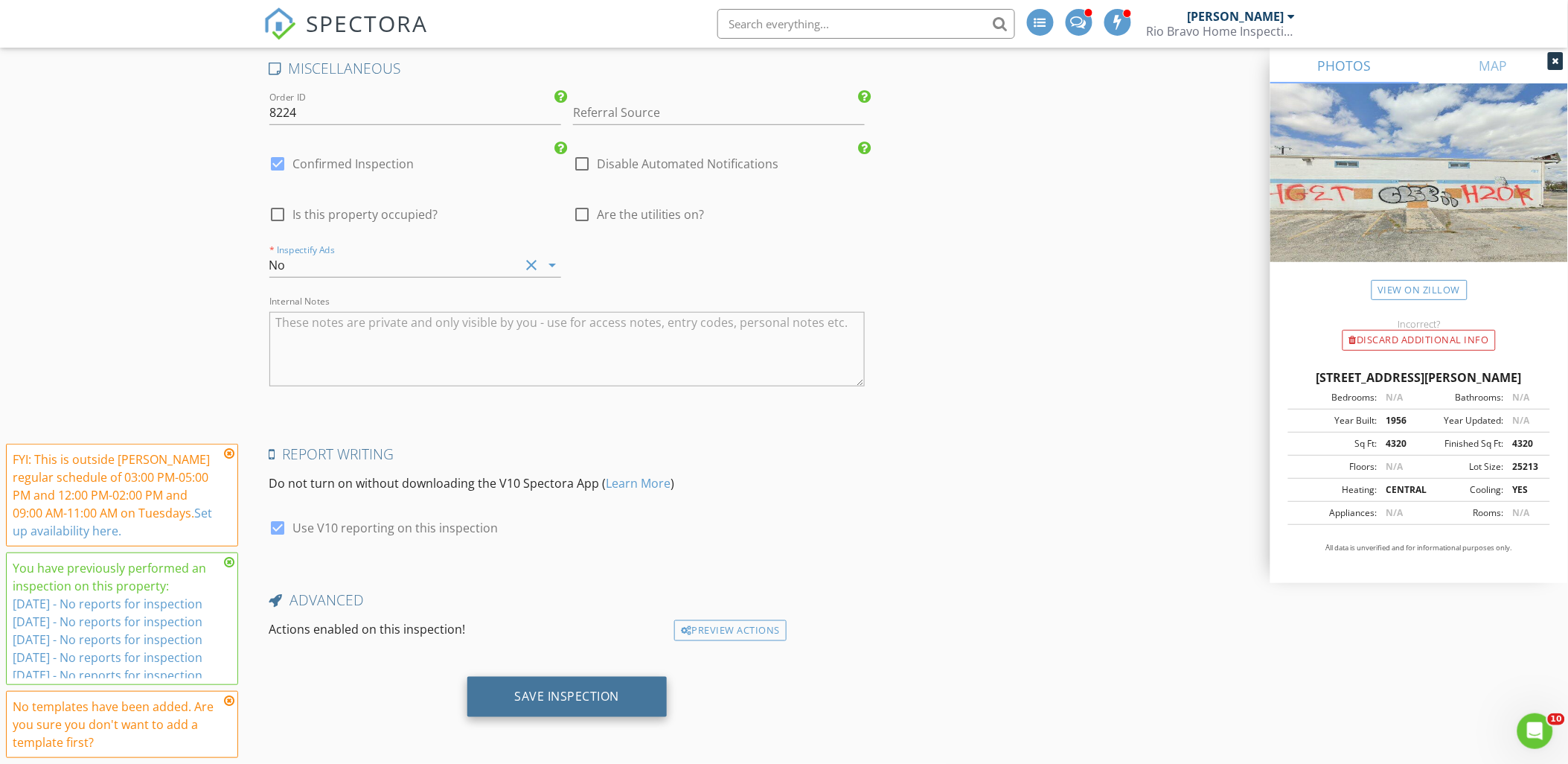
click at [552, 691] on div "Save Inspection" at bounding box center [567, 696] width 105 height 15
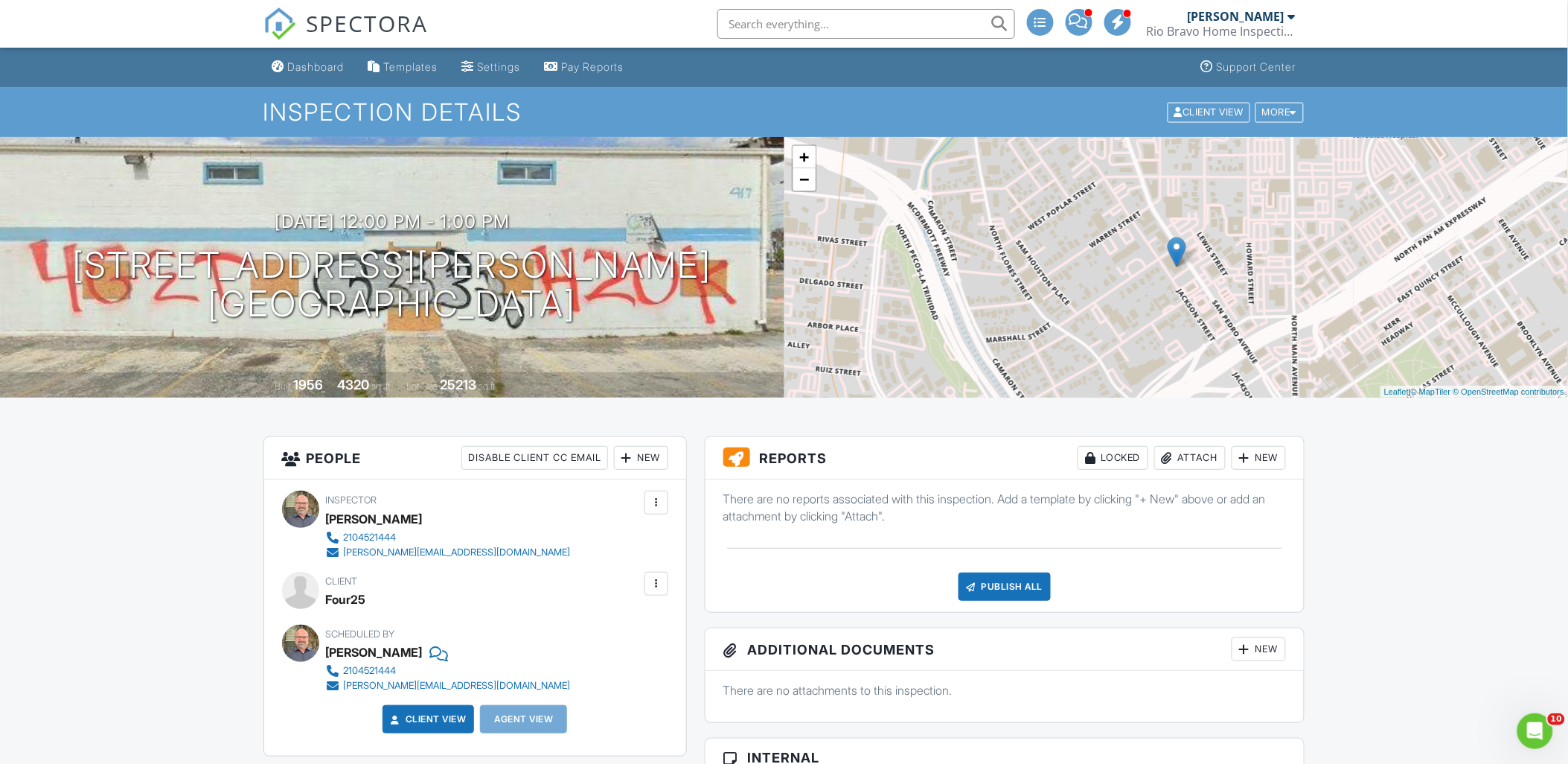
click at [307, 68] on div "Dashboard" at bounding box center [316, 66] width 57 height 12
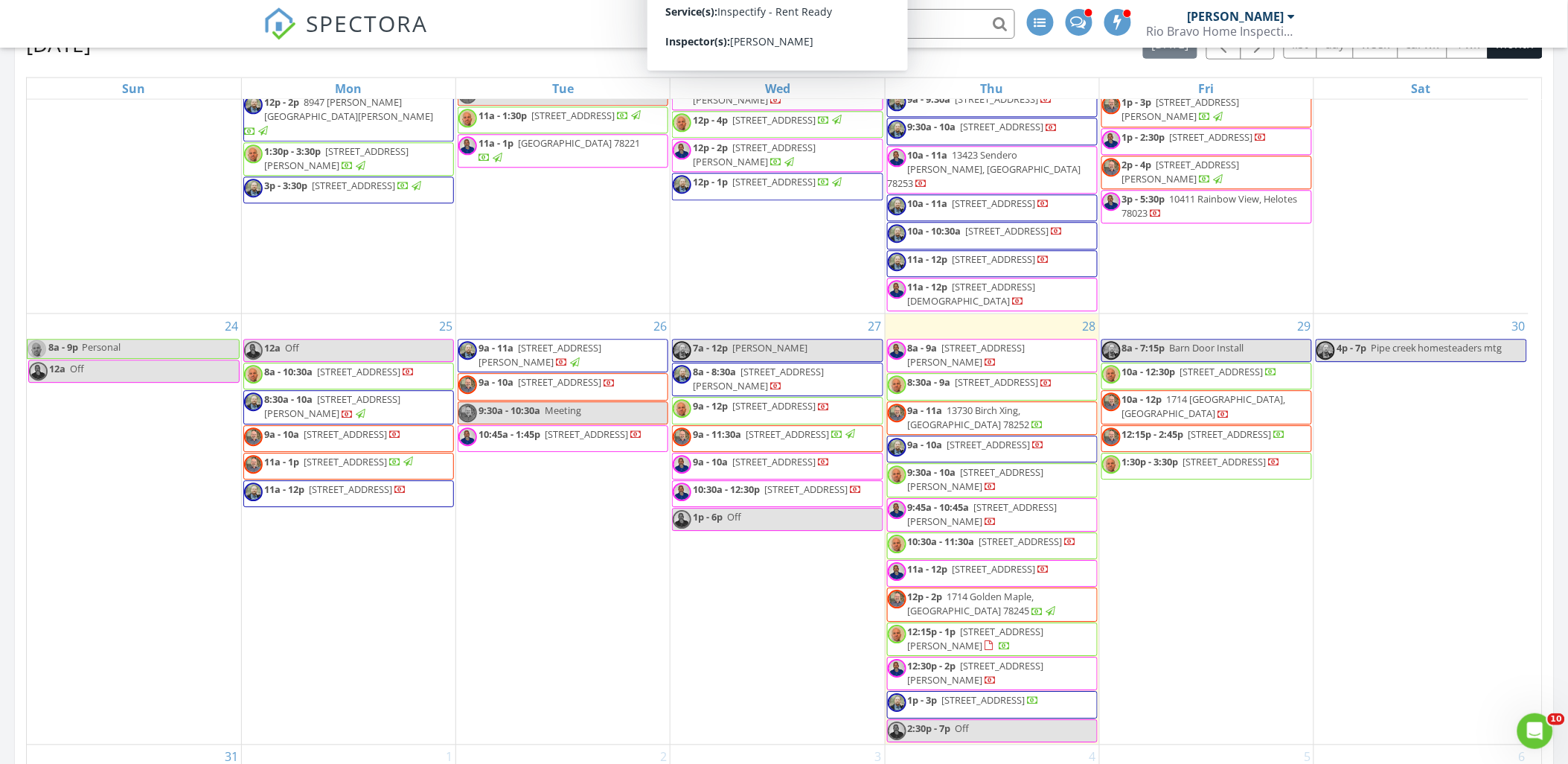
scroll to position [744, 0]
